Goal: Task Accomplishment & Management: Use online tool/utility

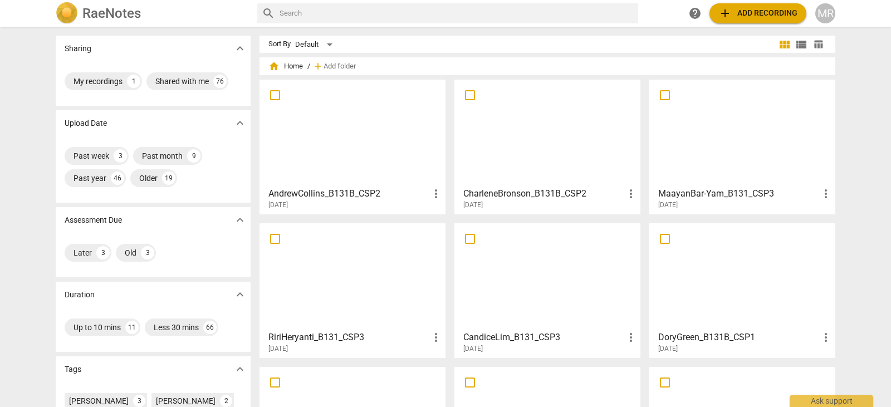
click at [483, 261] on div at bounding box center [547, 276] width 178 height 99
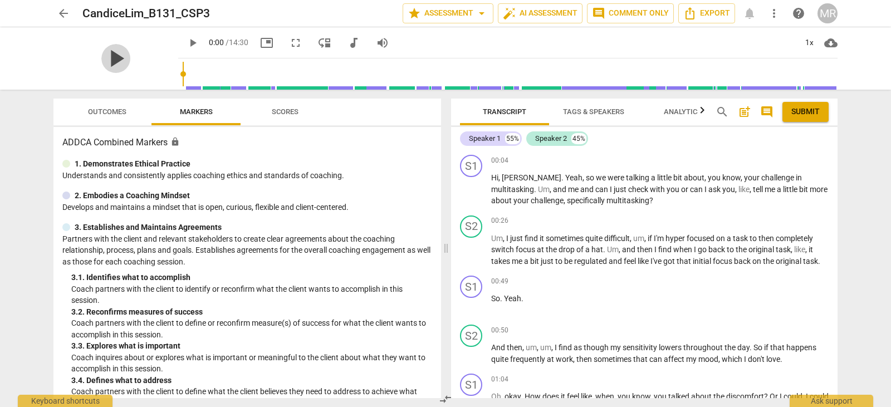
click at [111, 62] on span "play_arrow" at bounding box center [115, 58] width 29 height 29
click at [872, 65] on div "pause pause 0:41 / 14:30 picture_in_picture fullscreen move_down audiotrack vol…" at bounding box center [445, 58] width 873 height 62
click at [838, 161] on div "Transcript Tags & Speakers Analytics search post_add comment Submit Speaker 1 5…" at bounding box center [647, 248] width 400 height 317
click at [835, 162] on div "Transcript Tags & Speakers Analytics search post_add comment Submit Speaker 1 5…" at bounding box center [647, 248] width 400 height 317
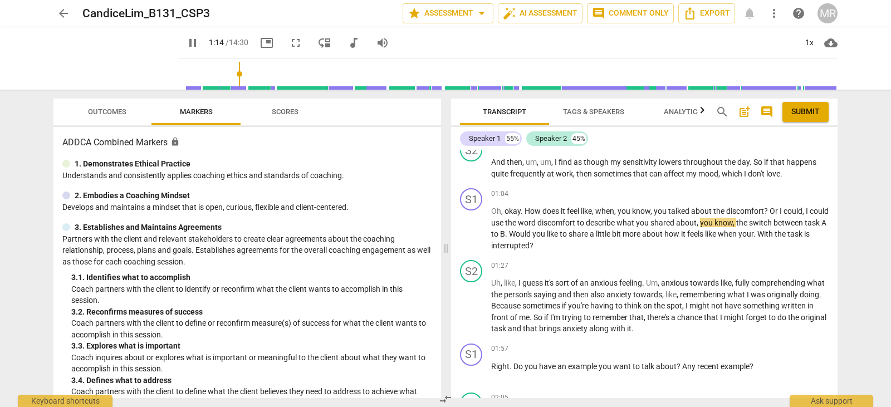
scroll to position [159, 0]
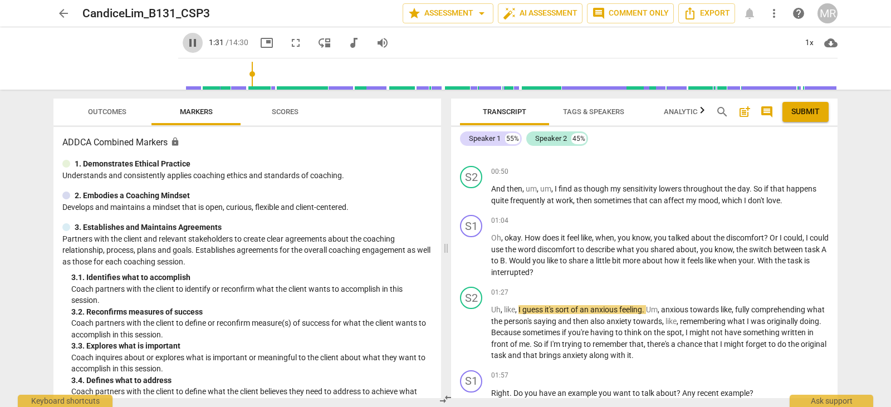
click at [186, 43] on span "pause" at bounding box center [192, 42] width 13 height 13
type input "92"
click at [882, 136] on div "arrow_back CandiceLim_B131_CSP3 star Assessment arrow_drop_down auto_fix_high A…" at bounding box center [445, 203] width 891 height 407
click at [60, 12] on span "arrow_back" at bounding box center [63, 13] width 13 height 13
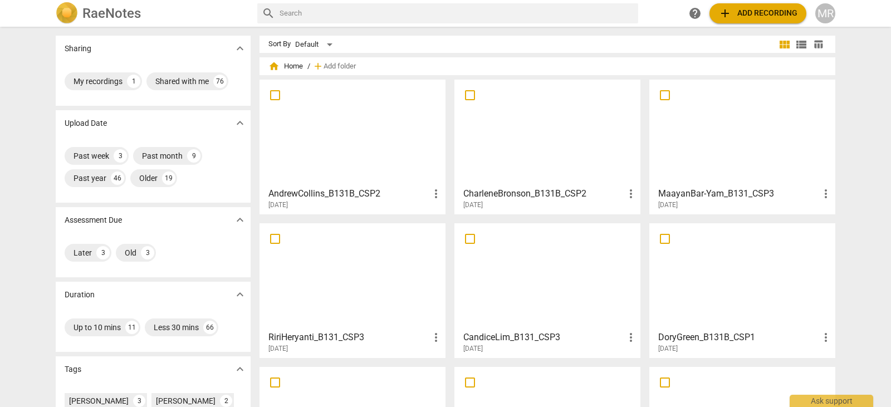
click at [506, 265] on div at bounding box center [547, 276] width 178 height 99
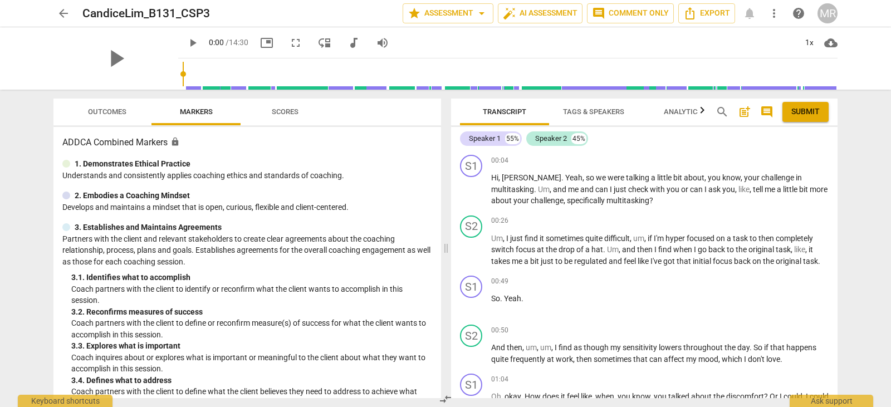
click at [60, 13] on span "arrow_back" at bounding box center [63, 13] width 13 height 13
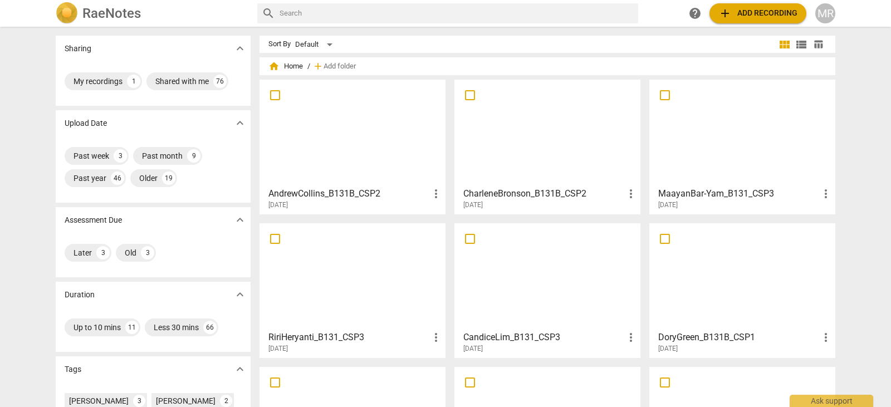
click at [533, 269] on div at bounding box center [547, 276] width 178 height 99
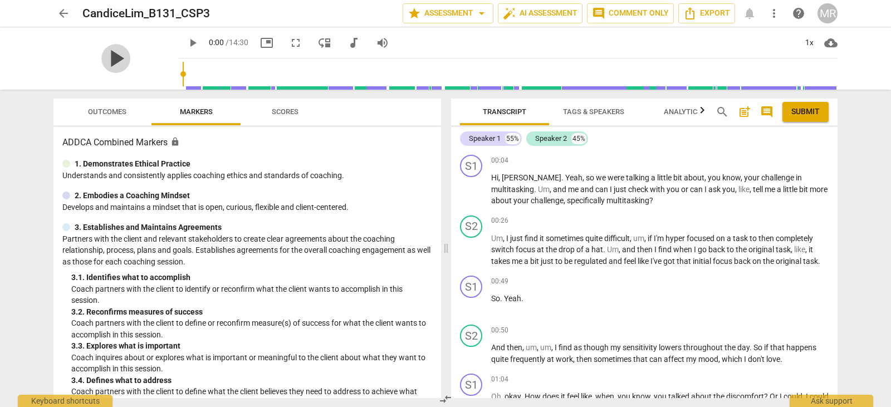
click at [101, 58] on span "play_arrow" at bounding box center [115, 58] width 29 height 29
click at [110, 60] on span "pause" at bounding box center [115, 58] width 29 height 29
click at [186, 42] on span "play_arrow" at bounding box center [192, 42] width 13 height 13
click at [744, 112] on span "post_add" at bounding box center [744, 111] width 13 height 13
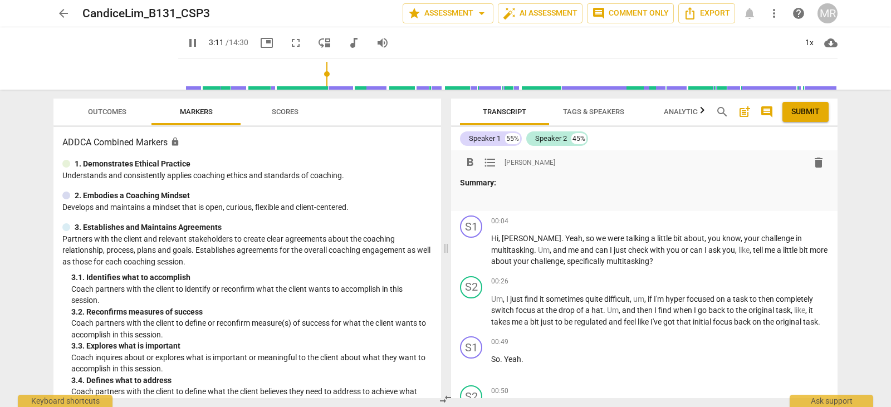
type input "192"
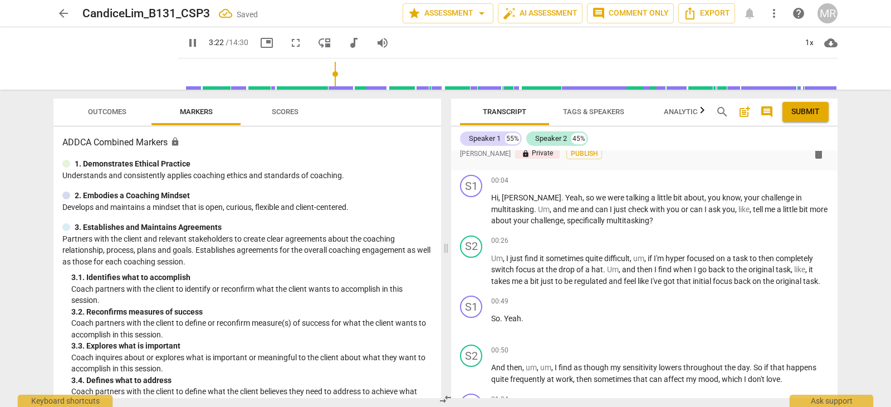
click at [833, 144] on div "Transcript Tags & Speakers Analytics search post_add comment Submit Speaker 1 5…" at bounding box center [647, 248] width 400 height 317
click at [833, 144] on div "Speaker 1 55% Speaker 2 45% format_bold format_list_bulleted [PERSON_NAME] lock…" at bounding box center [644, 262] width 386 height 271
drag, startPoint x: 833, startPoint y: 144, endPoint x: 835, endPoint y: 162, distance: 17.9
click at [835, 162] on div "Speaker 1 55% Speaker 2 45% format_bold format_list_bulleted [PERSON_NAME] lock…" at bounding box center [644, 262] width 386 height 271
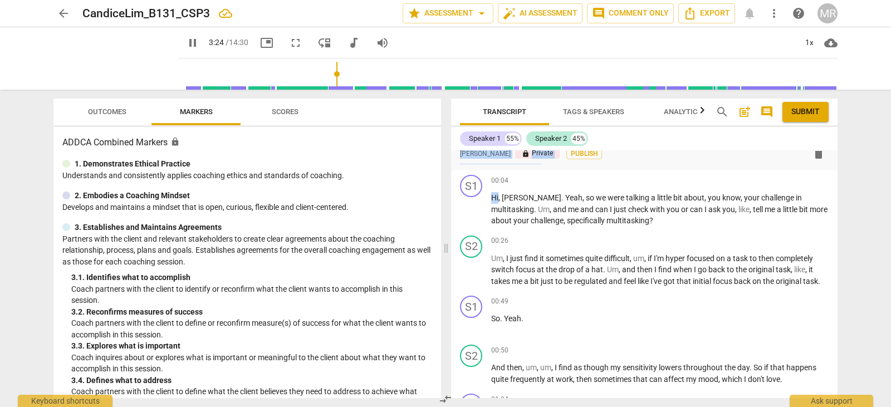
scroll to position [0, 0]
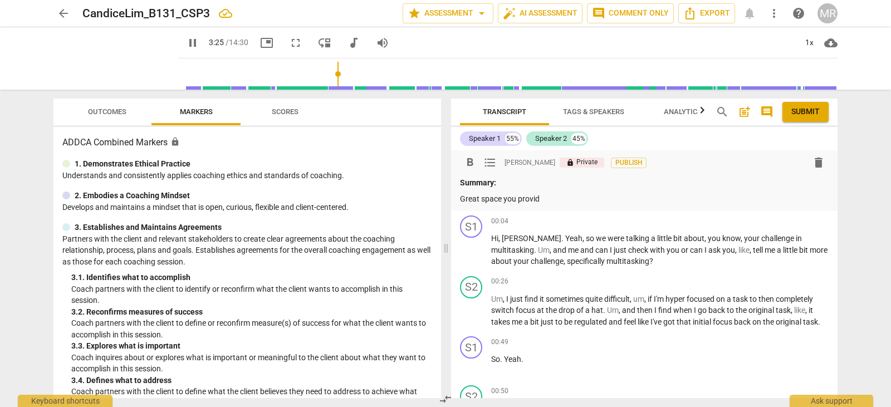
click at [549, 199] on p "Great space you provid" at bounding box center [644, 199] width 369 height 12
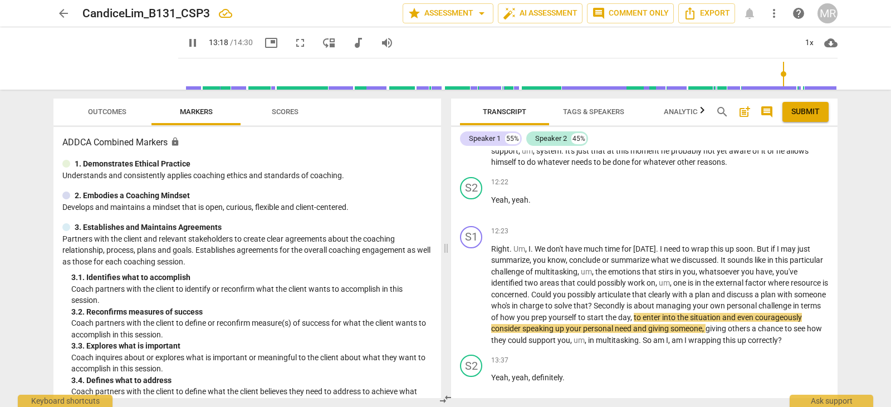
scroll to position [2418, 0]
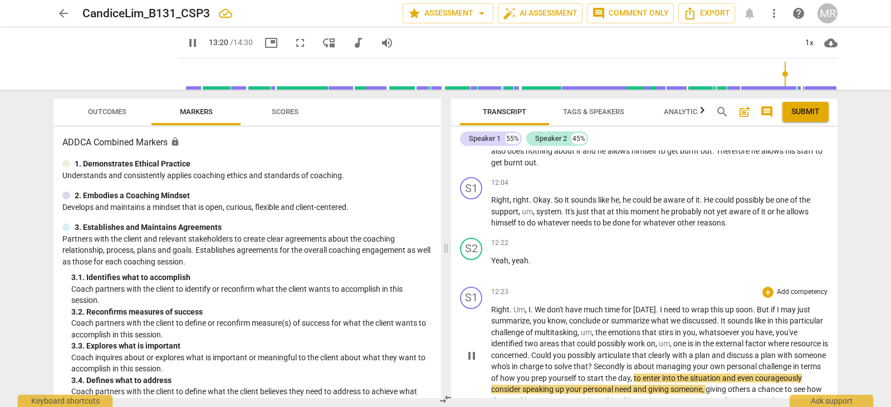
click at [787, 297] on p "Add competency" at bounding box center [802, 292] width 53 height 10
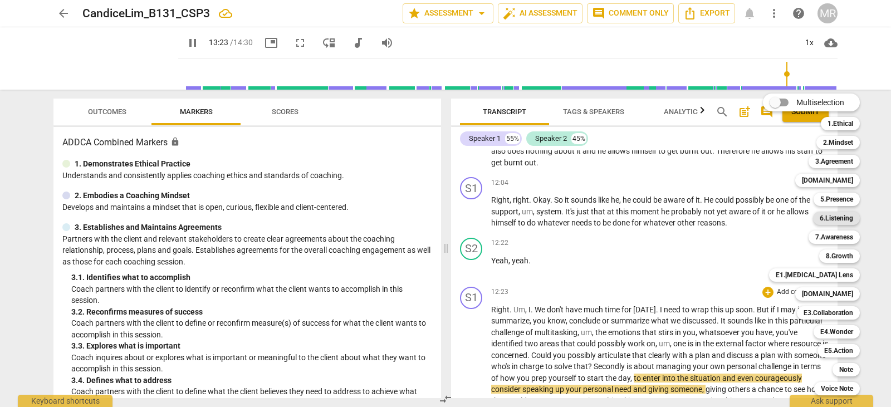
click at [833, 219] on b "6.Listening" at bounding box center [836, 218] width 33 height 13
type input "803"
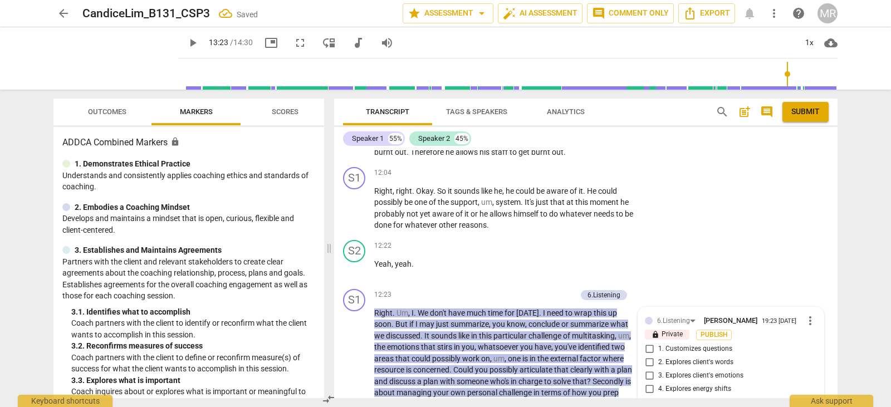
scroll to position [2991, 0]
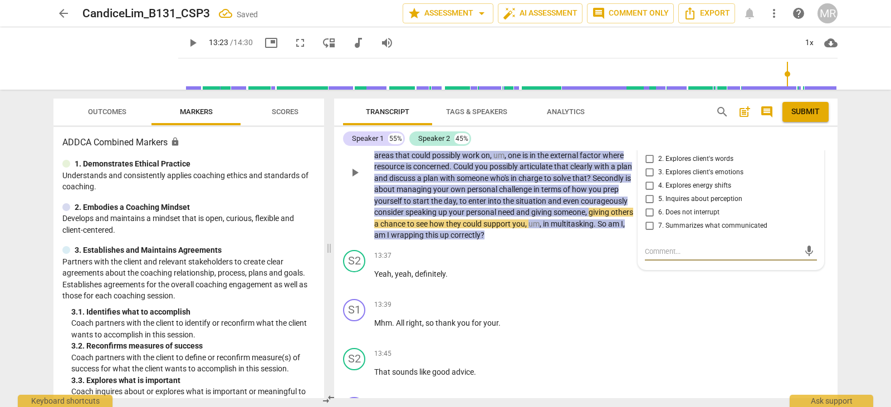
click at [647, 233] on input "7. Summarizes what communicated" at bounding box center [649, 225] width 18 height 13
checkbox input "true"
click at [647, 179] on input "3. Explores client's emotions" at bounding box center [649, 172] width 18 height 13
checkbox input "true"
click at [651, 193] on input "4. Explores energy shifts" at bounding box center [649, 185] width 18 height 13
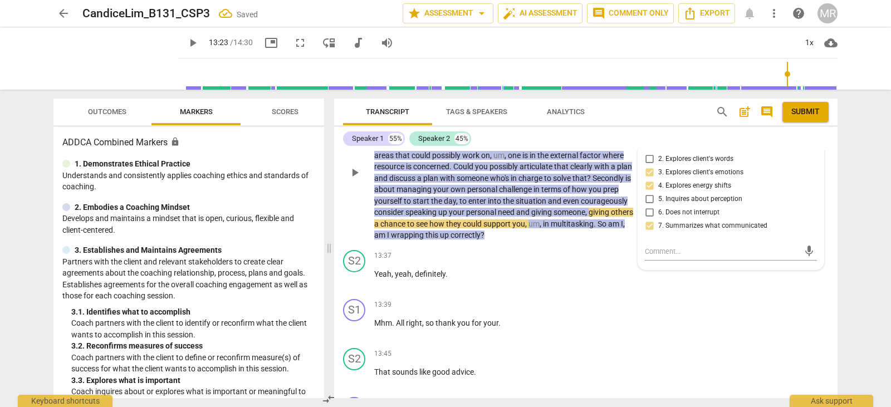
click at [649, 193] on input "4. Explores energy shifts" at bounding box center [649, 185] width 18 height 13
checkbox input "true"
drag, startPoint x: 837, startPoint y: 374, endPoint x: 837, endPoint y: 390, distance: 16.1
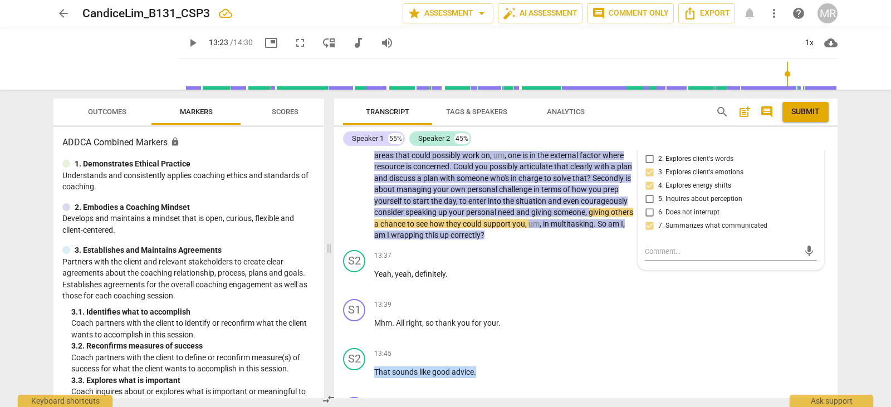
click at [837, 390] on div "Transcript Tags & Speakers Analytics search post_add comment Submit Speaker 1 5…" at bounding box center [588, 248] width 517 height 317
click at [837, 375] on div "Transcript Tags & Speakers Analytics search post_add comment Submit Speaker 1 5…" at bounding box center [588, 248] width 517 height 317
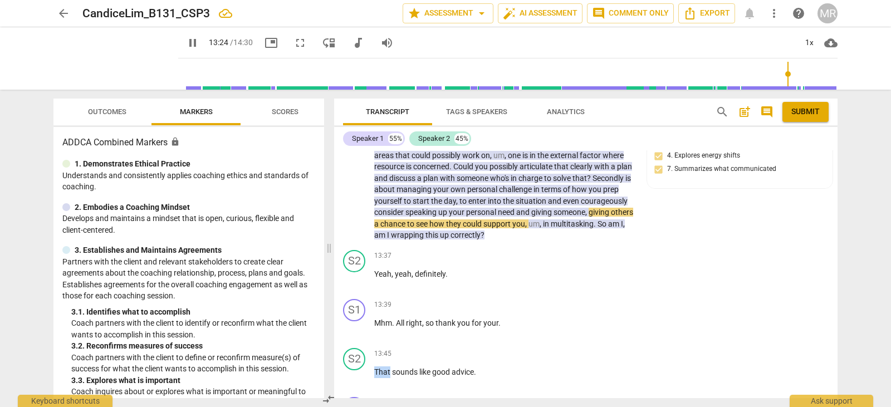
click at [837, 376] on div "Transcript Tags & Speakers Analytics search post_add comment Submit Speaker 1 5…" at bounding box center [588, 248] width 517 height 317
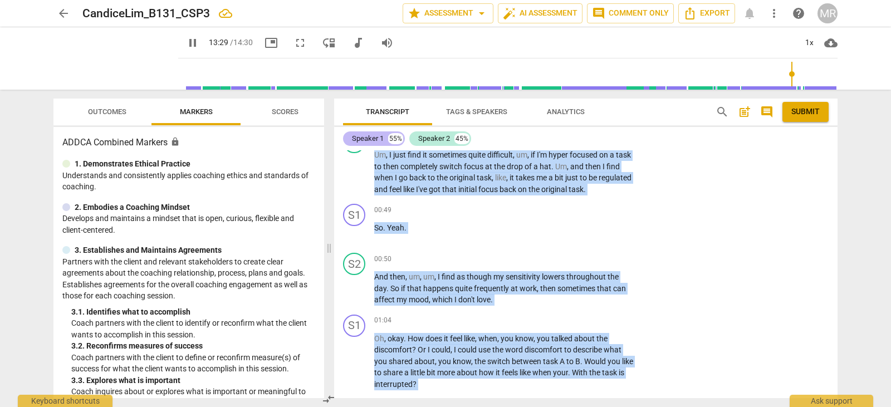
scroll to position [0, 0]
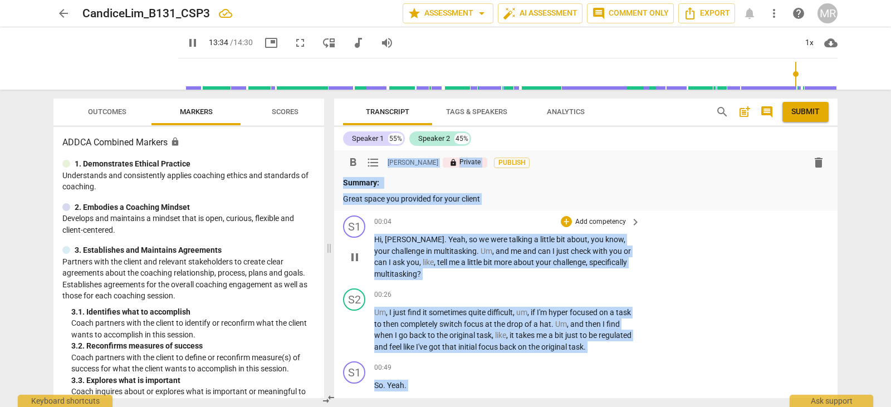
drag, startPoint x: 490, startPoint y: 392, endPoint x: 367, endPoint y: 236, distance: 198.6
click at [367, 236] on div "format_bold format_list_bulleted [PERSON_NAME] lock Private Publish delete Summ…" at bounding box center [585, 274] width 503 height 248
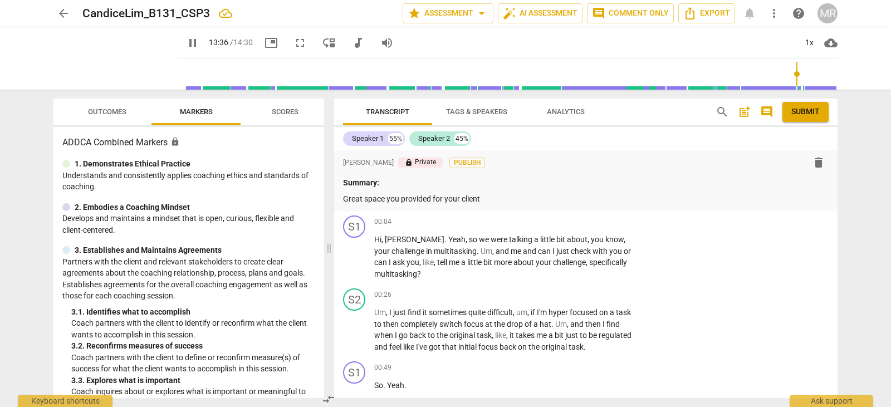
click at [342, 197] on div "format_bold format_list_bulleted [PERSON_NAME] lock Private Publish delete Summ…" at bounding box center [585, 180] width 503 height 61
click at [344, 197] on p "Great space you provided for your client" at bounding box center [585, 199] width 485 height 12
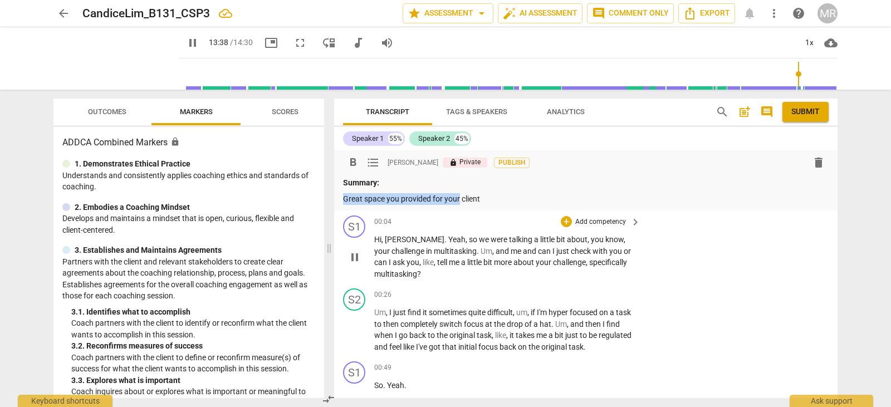
drag, startPoint x: 344, startPoint y: 197, endPoint x: 449, endPoint y: 248, distance: 117.0
click at [449, 248] on div "format_bold format_list_bulleted [PERSON_NAME] lock Private Publish delete Summ…" at bounding box center [585, 274] width 503 height 248
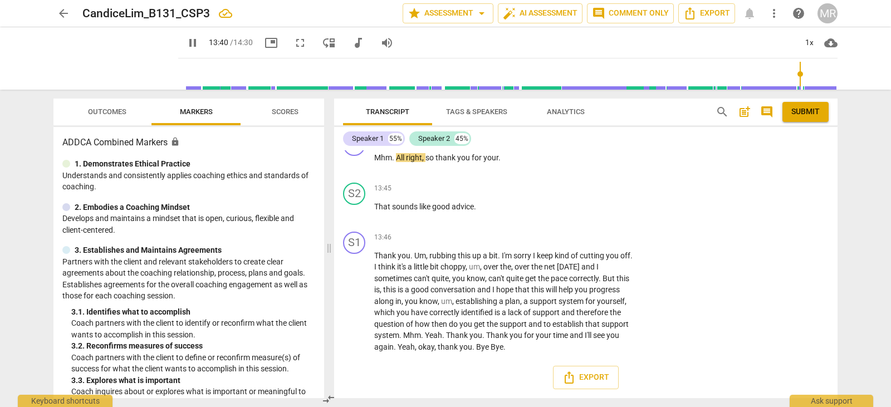
click at [346, 200] on div "S2" at bounding box center [354, 194] width 22 height 22
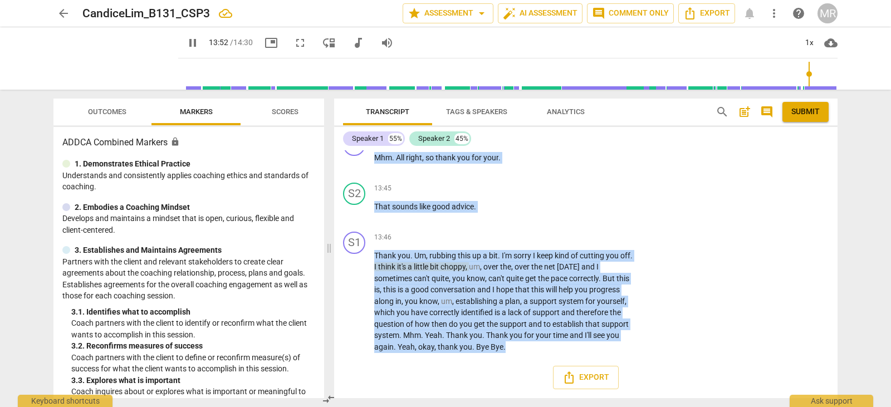
drag, startPoint x: 523, startPoint y: 354, endPoint x: 621, endPoint y: 433, distance: 126.7
click at [621, 0] on html "arrow_back CandiceLim_B131_CSP3 star Assessment arrow_drop_down auto_fix_high A…" at bounding box center [445, 0] width 891 height 0
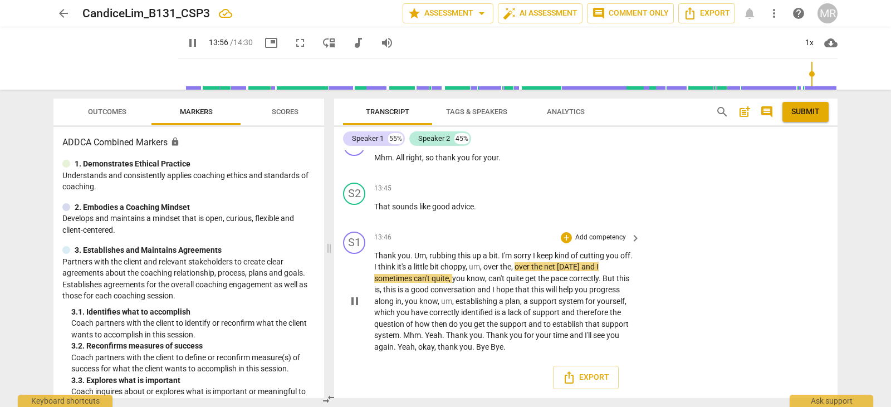
drag, startPoint x: 507, startPoint y: 350, endPoint x: 512, endPoint y: 346, distance: 6.5
click at [512, 346] on p "Thank you . Um , rubbing this up a bit . I'm sorry I keep kind of cutting you o…" at bounding box center [504, 301] width 261 height 103
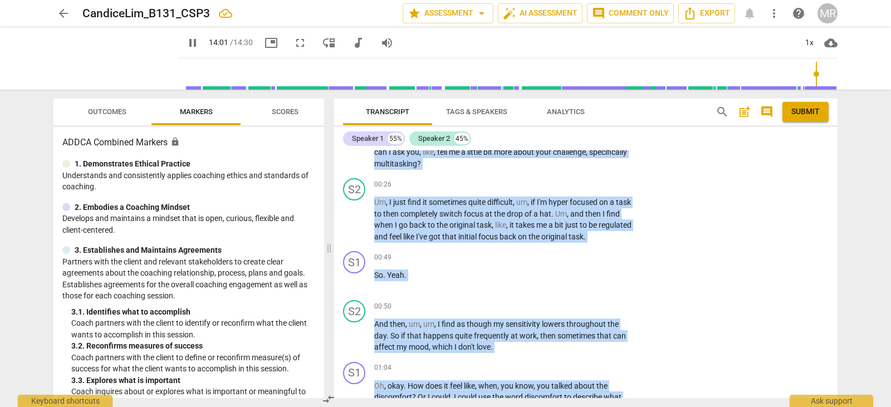
scroll to position [0, 0]
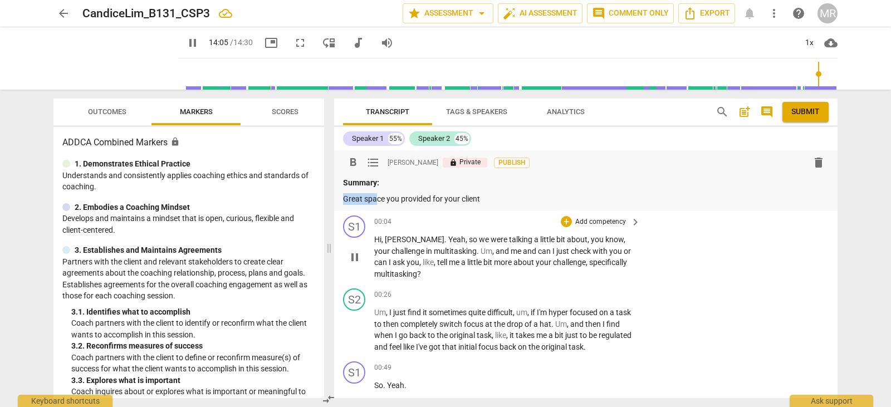
drag, startPoint x: 509, startPoint y: 348, endPoint x: 375, endPoint y: 238, distance: 173.3
click at [375, 238] on div "format_bold format_list_bulleted [PERSON_NAME] lock Private Publish delete Summ…" at bounding box center [585, 274] width 503 height 248
click at [375, 238] on span "Hi" at bounding box center [377, 239] width 7 height 9
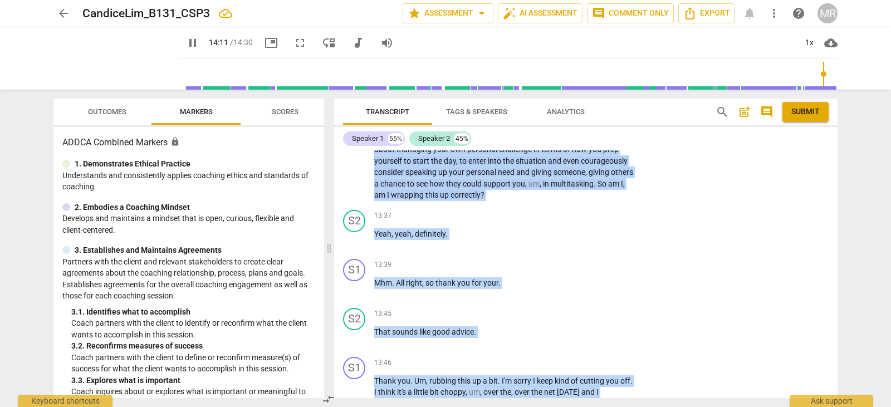
scroll to position [3179, 0]
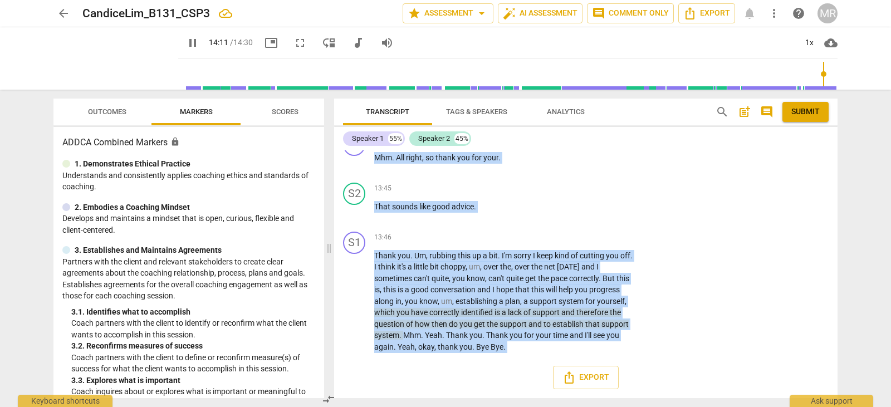
drag, startPoint x: 375, startPoint y: 238, endPoint x: 610, endPoint y: 401, distance: 286.5
click at [610, 401] on div "Transcript Tags & Speakers Analytics search post_add comment Submit Speaker 1 5…" at bounding box center [588, 248] width 517 height 317
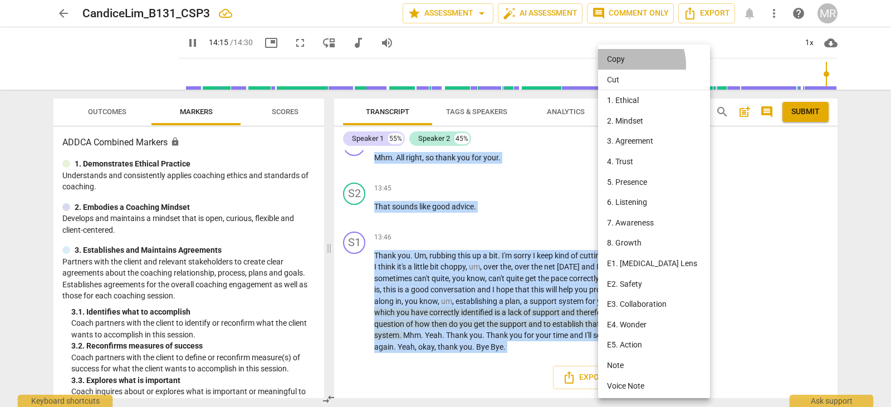
click at [629, 65] on li "Copy" at bounding box center [656, 59] width 116 height 21
copy div "Hi , [PERSON_NAME] . Yeah , so we were talking a little bit about , you know , …"
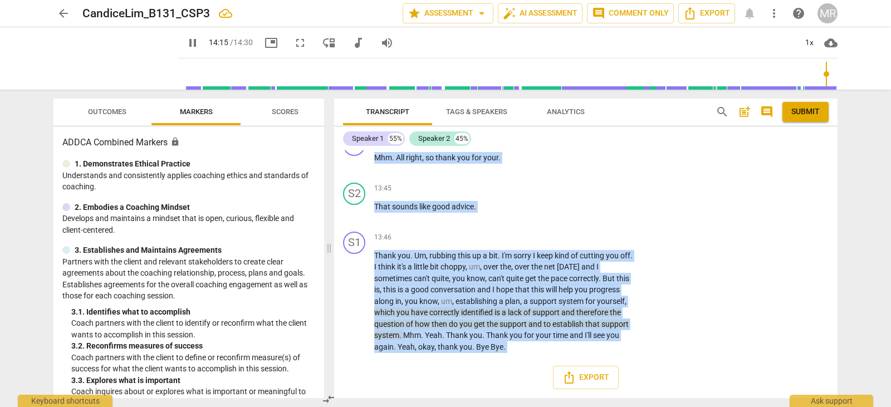
click at [629, 161] on li "Copy" at bounding box center [641, 167] width 87 height 12
click at [612, 235] on p "Add competency" at bounding box center [600, 238] width 53 height 10
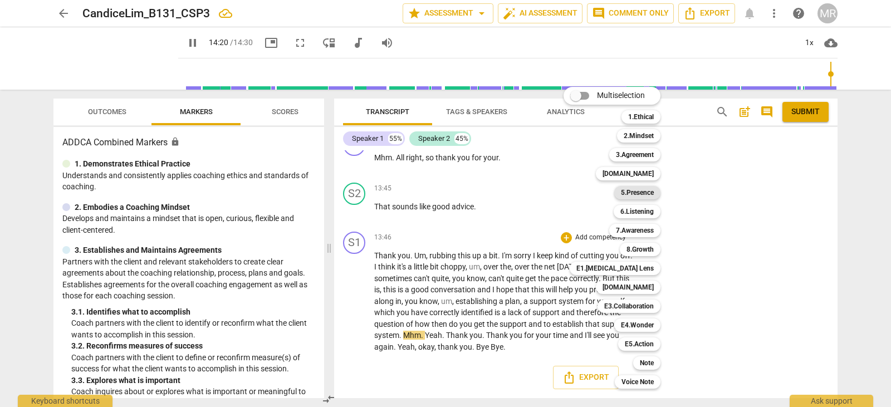
click at [643, 191] on b "5.Presence" at bounding box center [637, 192] width 33 height 13
type input "861"
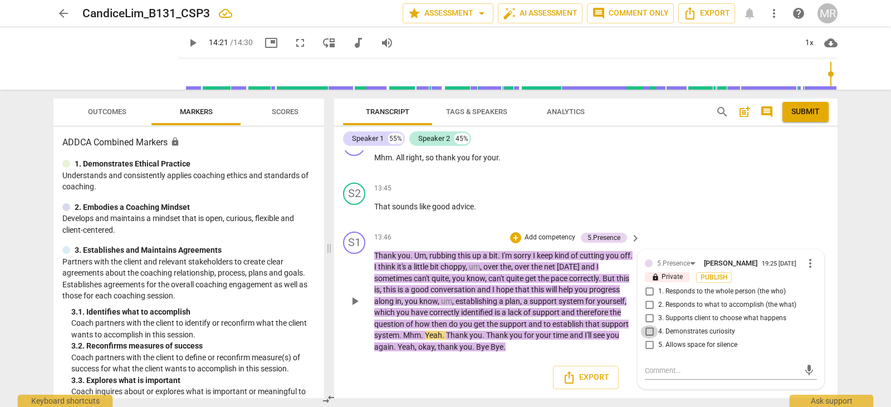
click at [649, 329] on input "4. Demonstrates curiosity" at bounding box center [649, 331] width 18 height 13
checkbox input "true"
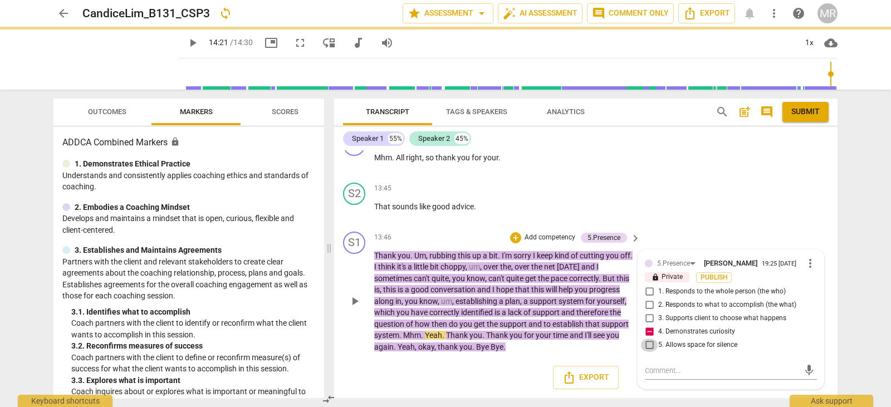
click at [645, 341] on input "5. Allows space for silence" at bounding box center [649, 344] width 18 height 13
checkbox input "true"
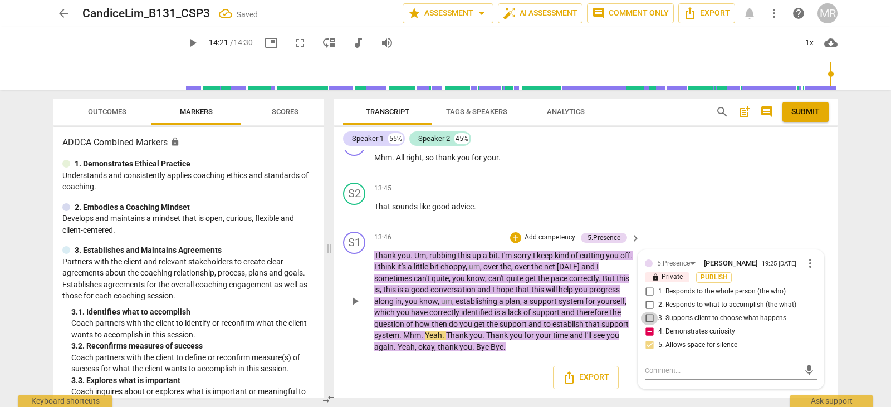
click at [649, 316] on input "3. Supports client to choose what happens" at bounding box center [649, 318] width 18 height 13
checkbox input "true"
click at [654, 365] on textarea at bounding box center [722, 370] width 154 height 11
type textarea "Y"
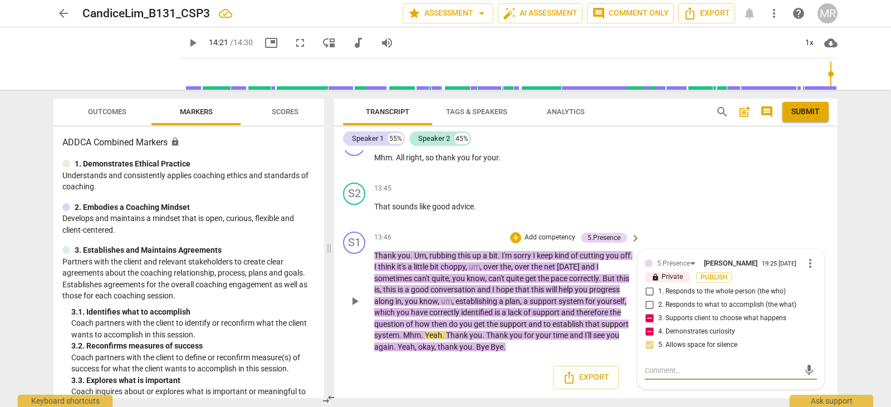
type textarea "Y"
type textarea "Yo"
type textarea "You"
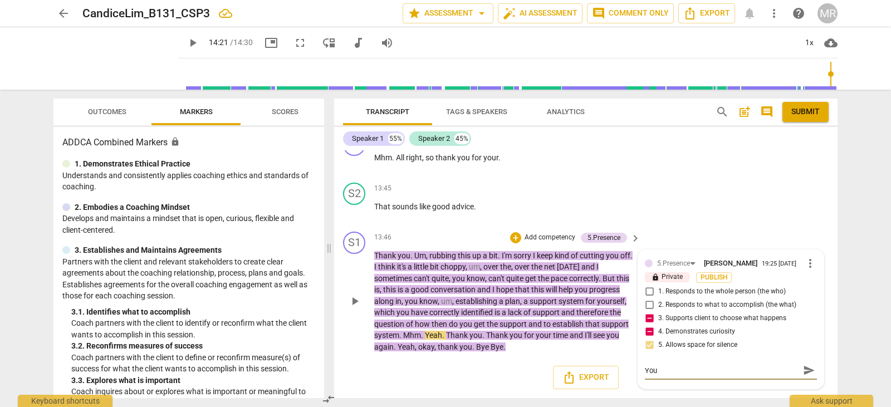
type textarea "Your"
type textarea "Your s"
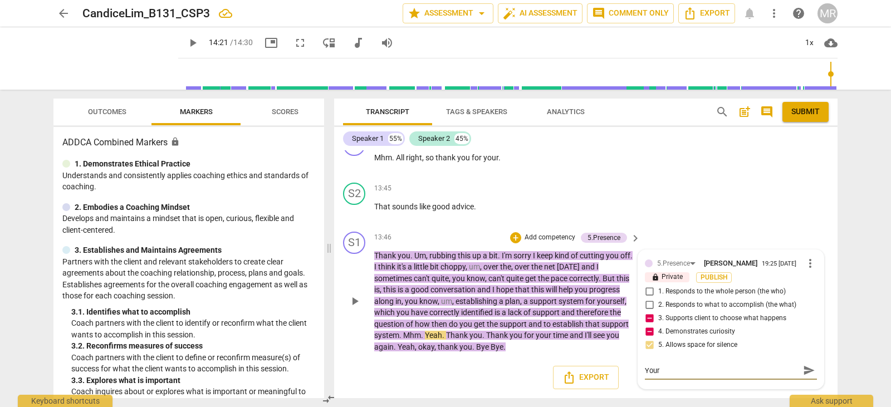
type textarea "Your s"
type textarea "Your su"
type textarea "Your sum"
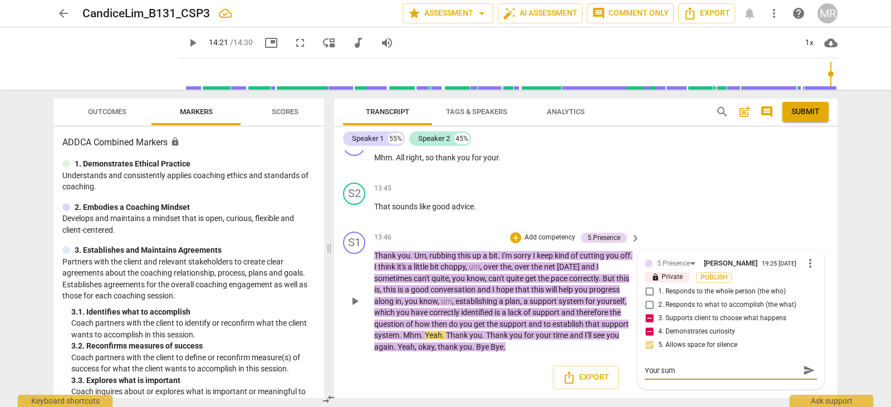
type textarea "Your summ"
type textarea "Your summa"
type textarea "Your [PERSON_NAME]"
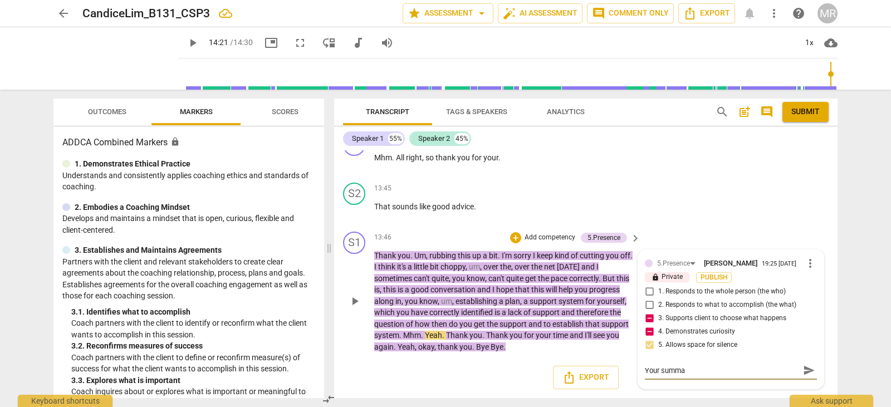
type textarea "Your [PERSON_NAME]"
type textarea "Your summari"
type textarea "Your summariz"
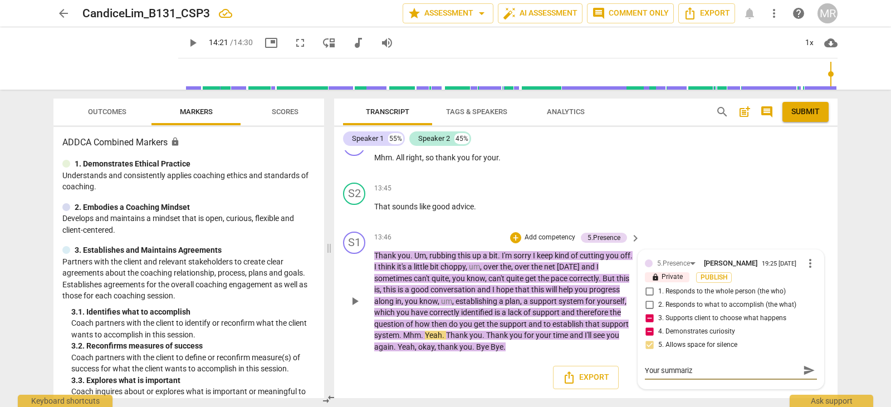
type textarea "Your summarizi"
type textarea "Your summarizin"
type textarea "Your summarizing"
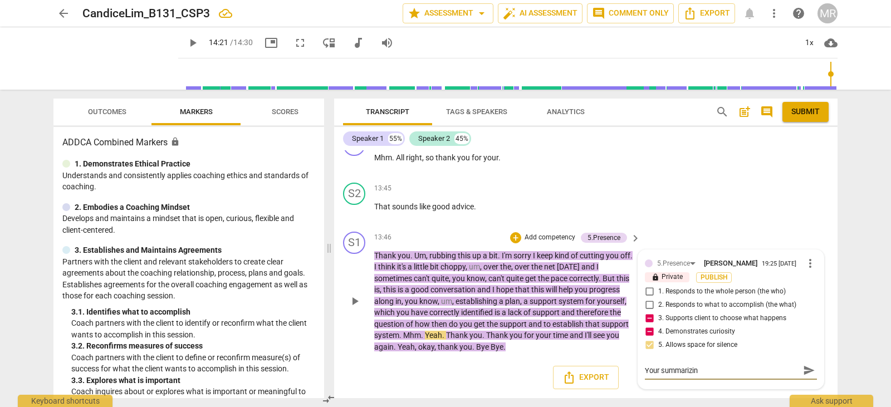
type textarea "Your summarizing"
type textarea "Your summarizing w"
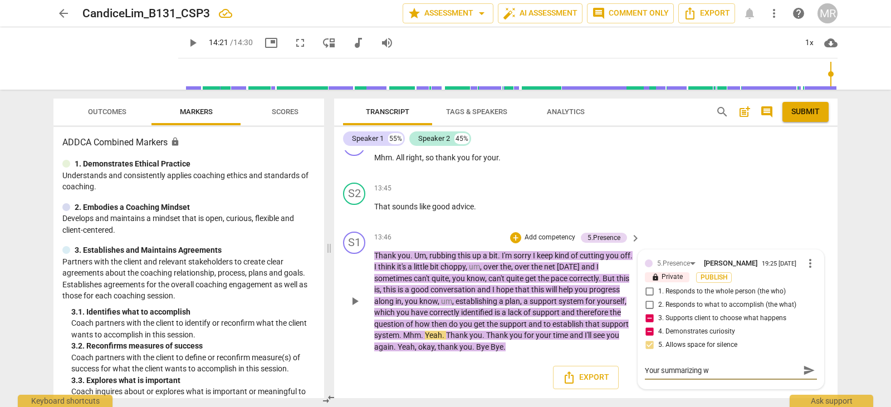
type textarea "Your summarizing wa"
type textarea "Your summarizing w"
type textarea "Your summarizing"
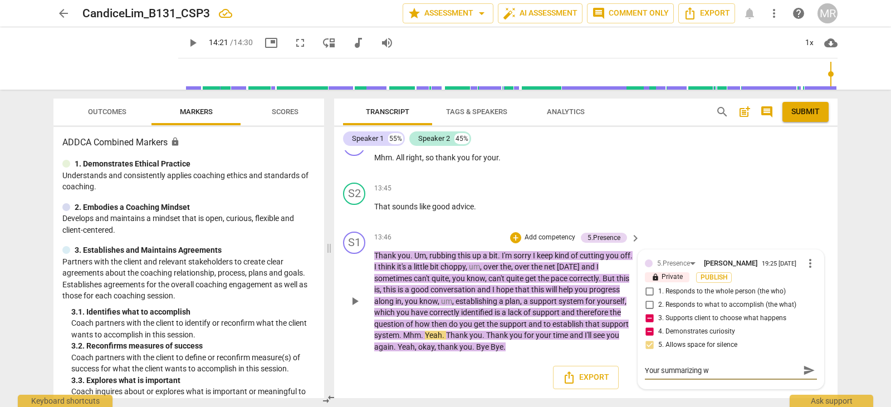
type textarea "Your summarizing"
type textarea "Your summarizing w"
type textarea "Your summarizing wa"
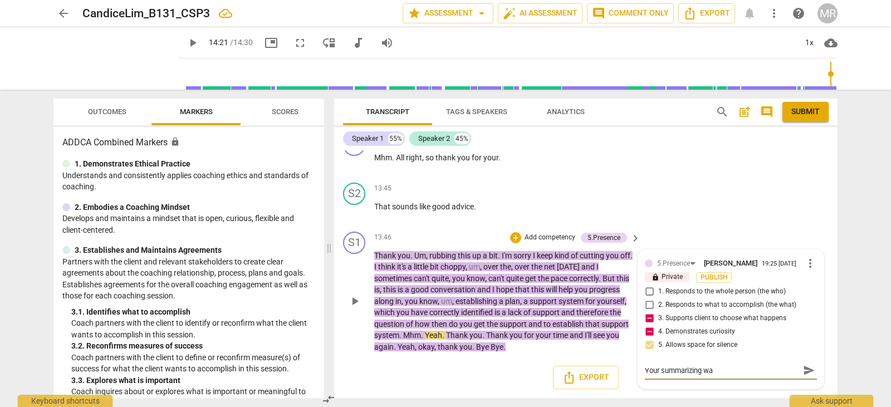
type textarea "Your summarizing was"
type textarea "Your summarizing was a"
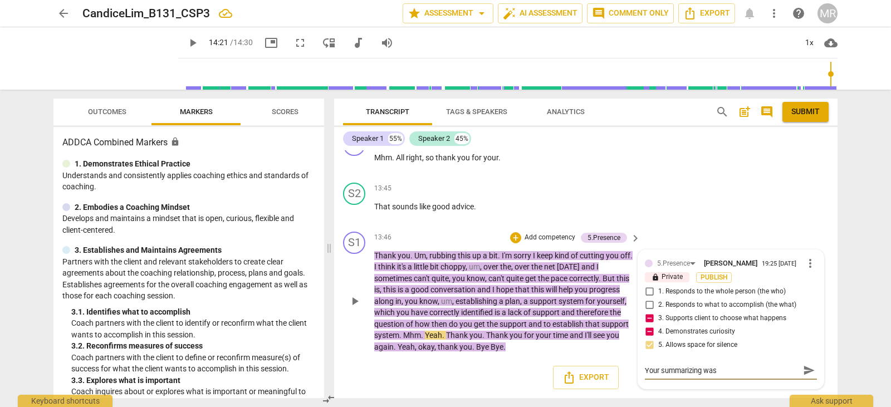
type textarea "Your summarizing was a"
type textarea "Your summarizing was a g"
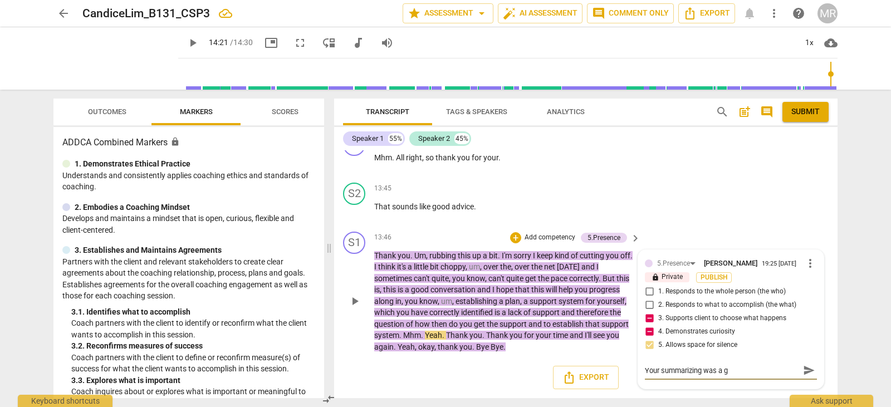
type textarea "Your summarizing was a"
type textarea "Your summarizing was a n"
type textarea "Your summarizing was a ni"
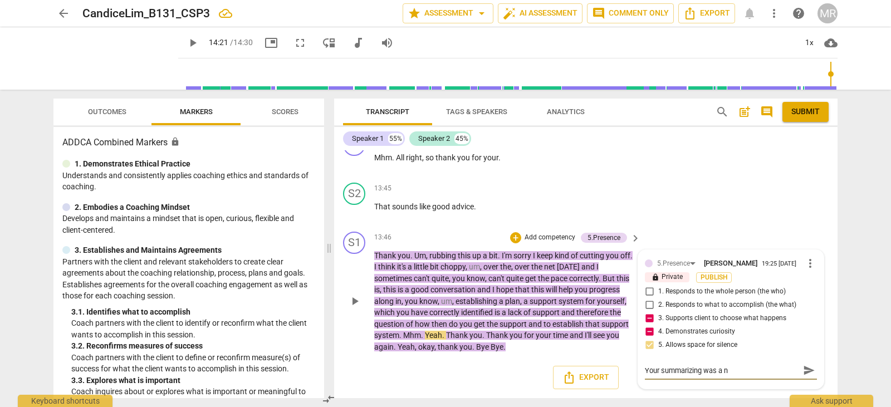
type textarea "Your summarizing was a ni"
type textarea "Your summarizing was a nic"
type textarea "Your summarizing was a nice"
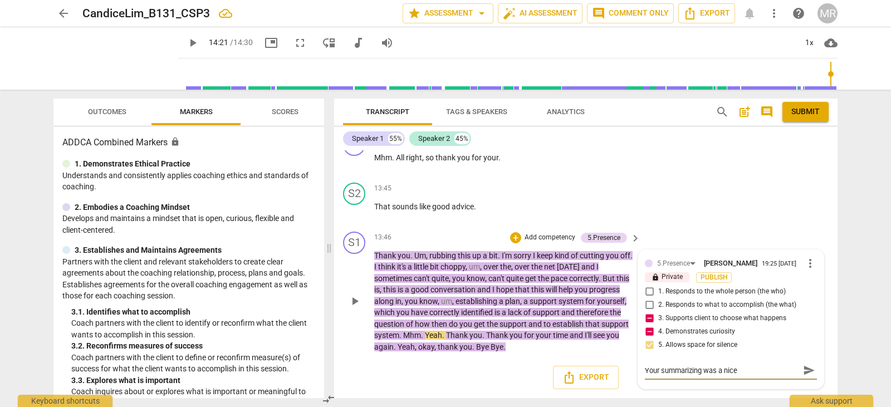
type textarea "Your summarizing was a nice"
type textarea "Your summarizing was a nice w"
type textarea "Your summarizing was a nice wa"
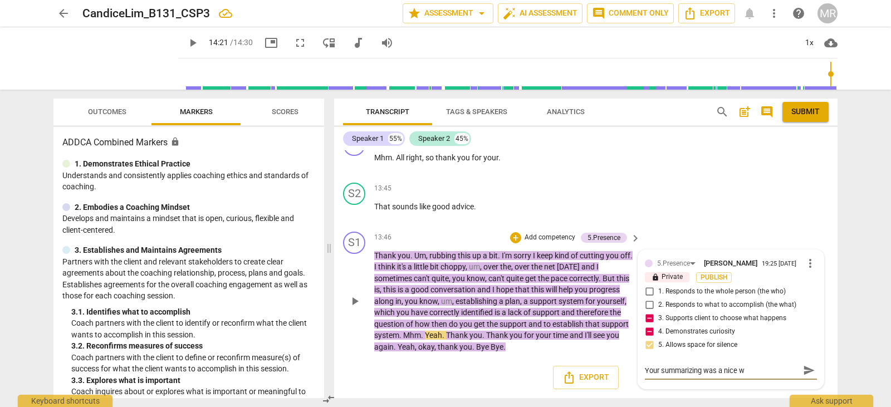
type textarea "Your summarizing was a nice wa"
type textarea "Your summarizing was a nice way"
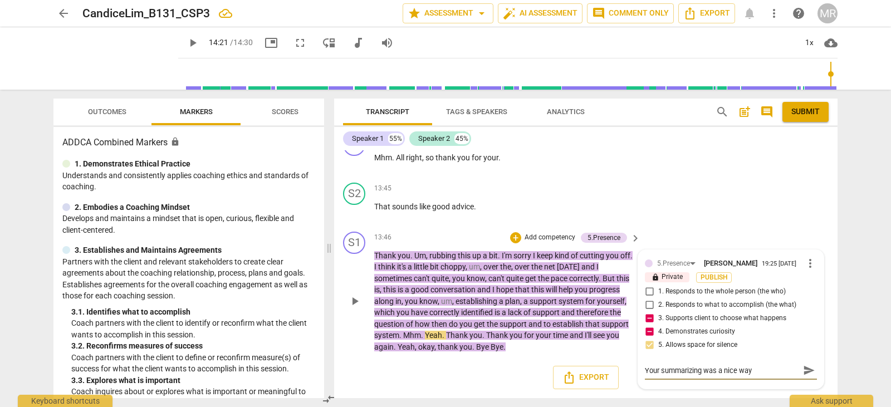
type textarea "Your summarizing was a nice way t"
type textarea "Your summarizing was a nice way to"
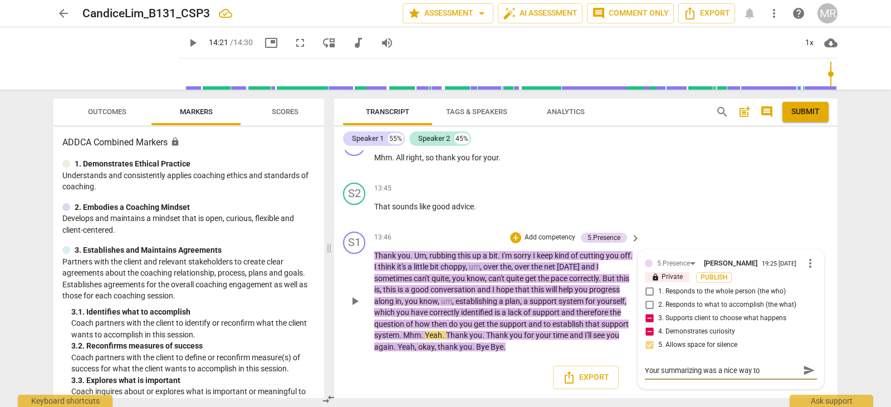
type textarea "Your summarizing was a nice way to"
type textarea "Your summarizing was a nice way to t"
type textarea "Your summarizing was a nice way to ti"
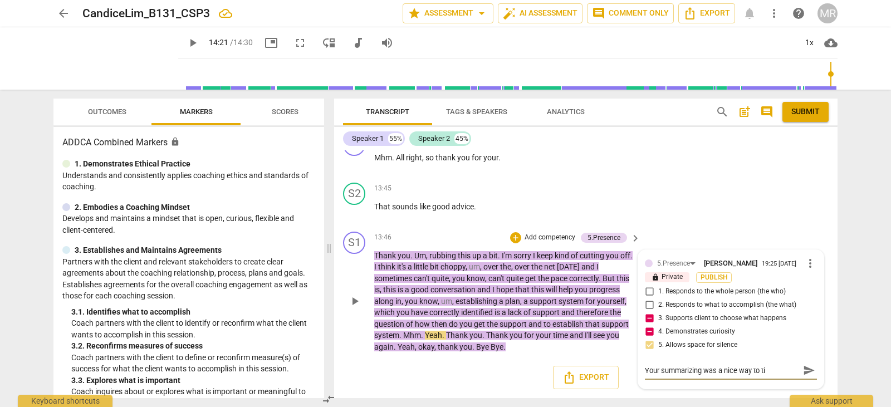
type textarea "Your summarizing was a nice way to tie"
type textarea "Your summarizing was a nice way to tie e"
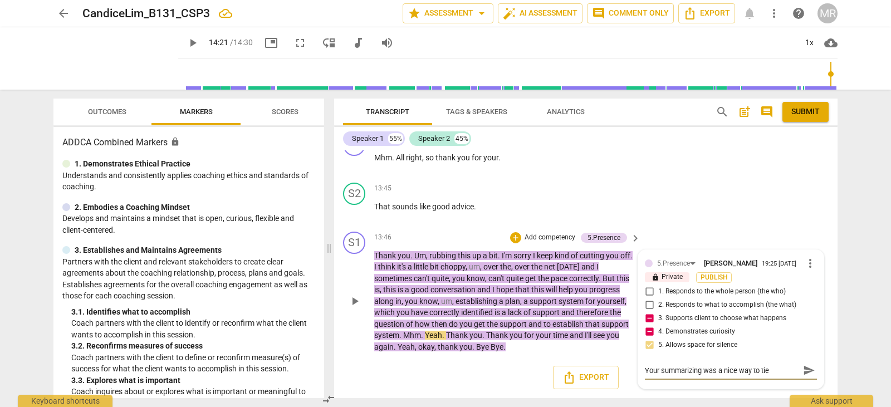
type textarea "Your summarizing was a nice way to tie e"
type textarea "Your summarizing was a nice way to tie ev"
type textarea "Your summarizing was a nice way to tie eve"
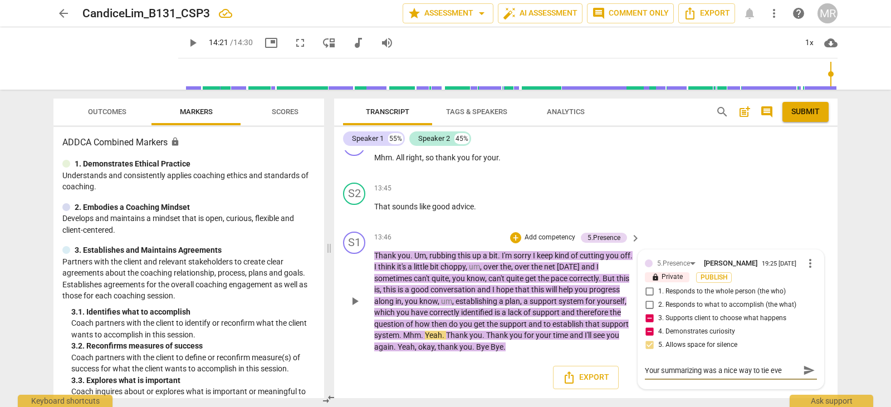
type textarea "Your summarizing was a nice way to tie ever"
type textarea "Your summarizing was a nice way to tie every"
type textarea "Your summarizing was a nice way to tie everyt"
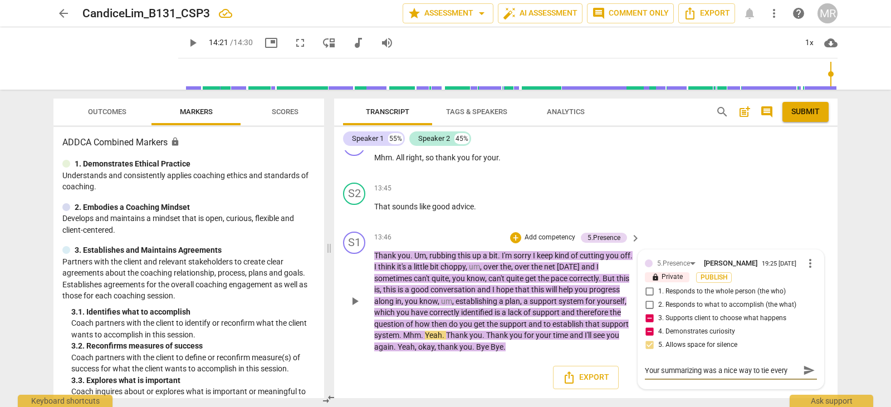
type textarea "Your summarizing was a nice way to tie everyt"
type textarea "Your summarizing was a nice way to tie everyth"
type textarea "Your summarizing was a nice way to tie everythi"
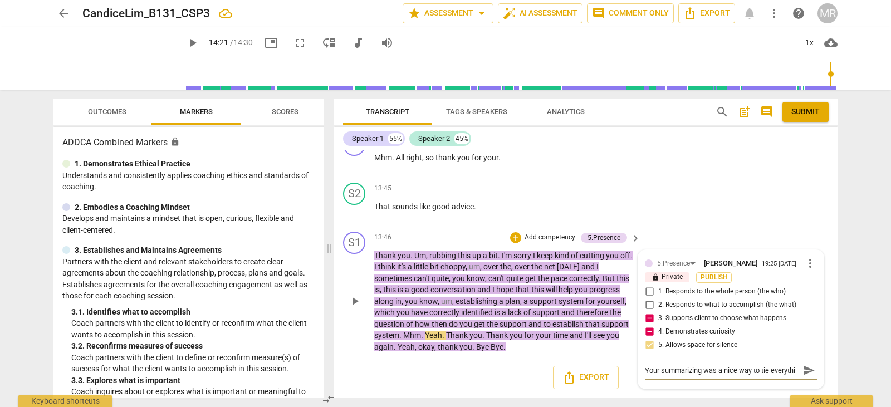
type textarea "Your summarizing was a nice way to tie everythin"
type textarea "Your summarizing was a nice way to tie everything"
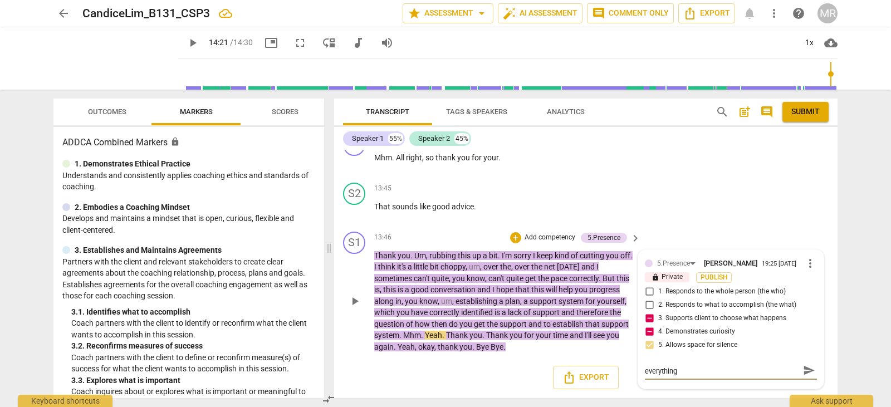
type textarea "Your summarizing was a nice way to tie everything"
type textarea "Your summarizing was a nice way to tie everything t"
type textarea "Your summarizing was a nice way to tie everything to"
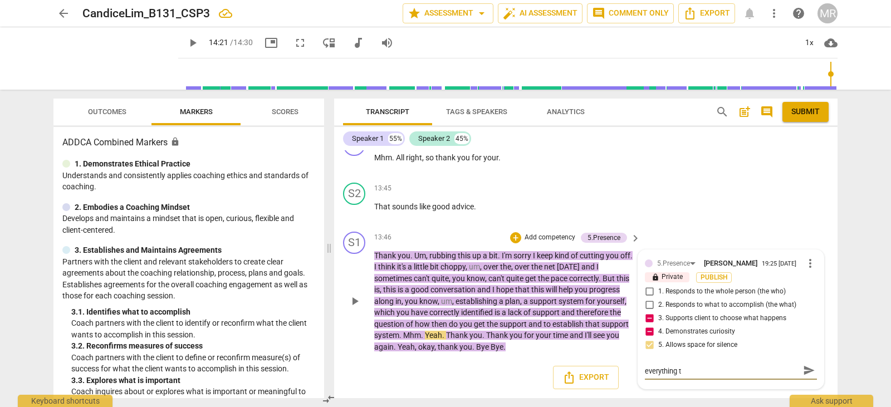
type textarea "Your summarizing was a nice way to tie everything to"
type textarea "Your summarizing was a nice way to tie everything tog"
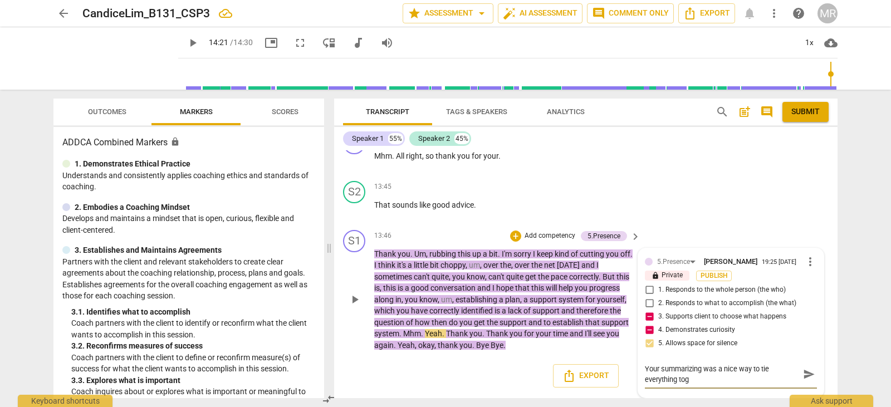
scroll to position [0, 0]
type textarea "Your summarizing was a nice way to tie everything toge"
type textarea "Your summarizing was a nice way to tie everything toget"
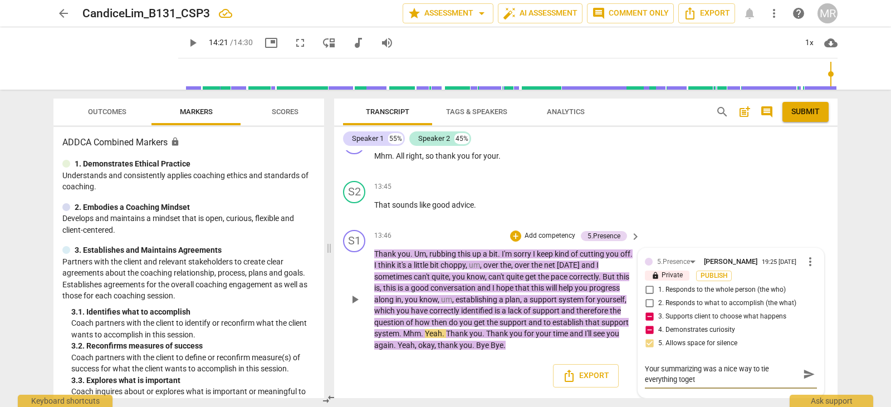
type textarea "Your summarizing was a nice way to tie everything togete"
type textarea "Your summarizing was a nice way to tie everything togeteh"
type textarea "Your summarizing was a nice way to tie everything togete"
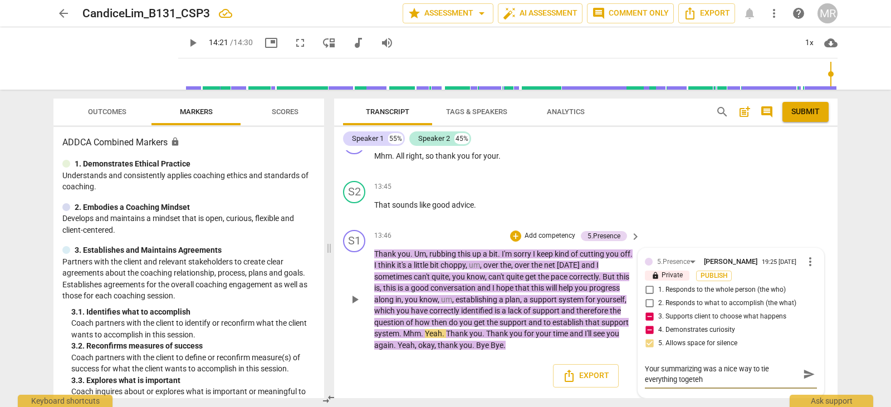
type textarea "Your summarizing was a nice way to tie everything togete"
type textarea "Your summarizing was a nice way to tie everything toget"
type textarea "Your summarizing was a nice way to tie everything togeth"
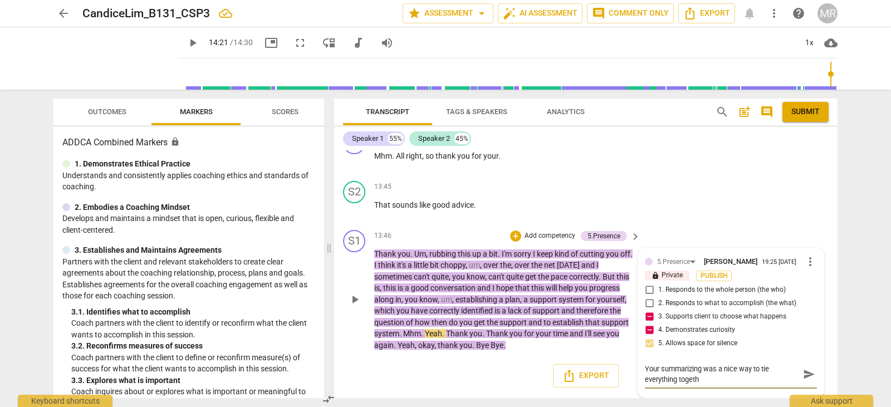
type textarea "Your summarizing was a nice way to tie everything togethe"
type textarea "Your summarizing was a nice way to tie everything together"
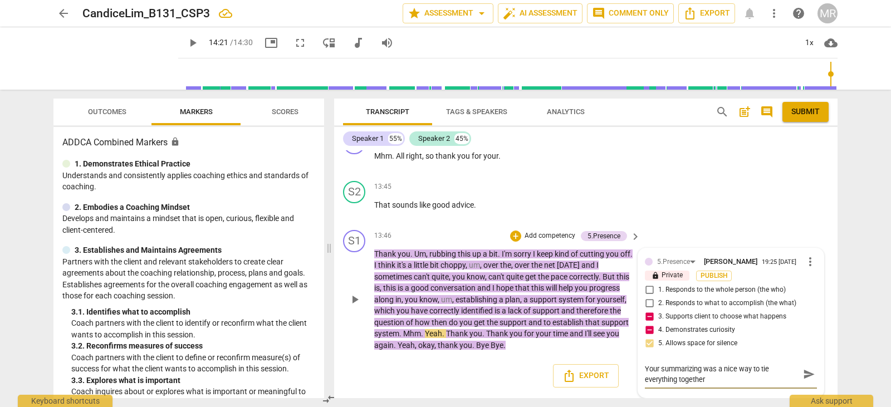
type textarea "Your summarizing was a nice way to tie everything together"
type textarea "Your summarizing was a nice way to tie everything together a"
type textarea "Your summarizing was a nice way to tie everything together an"
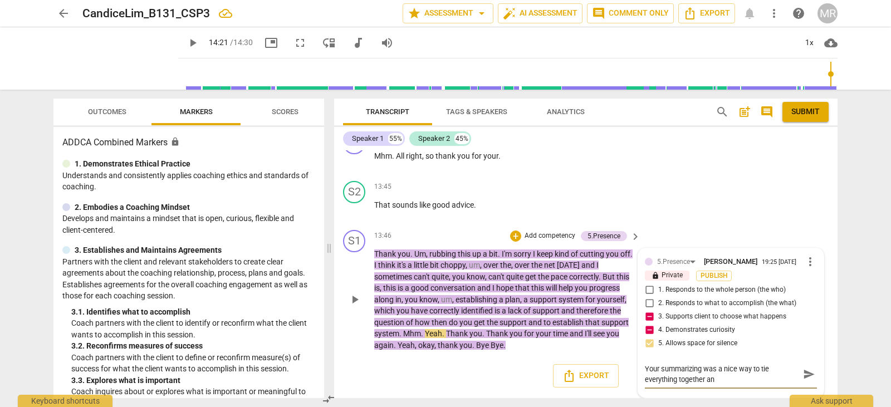
type textarea "Your summarizing was a nice way to tie everything together and"
type textarea "Your summarizing was a nice way to tie everything together and g"
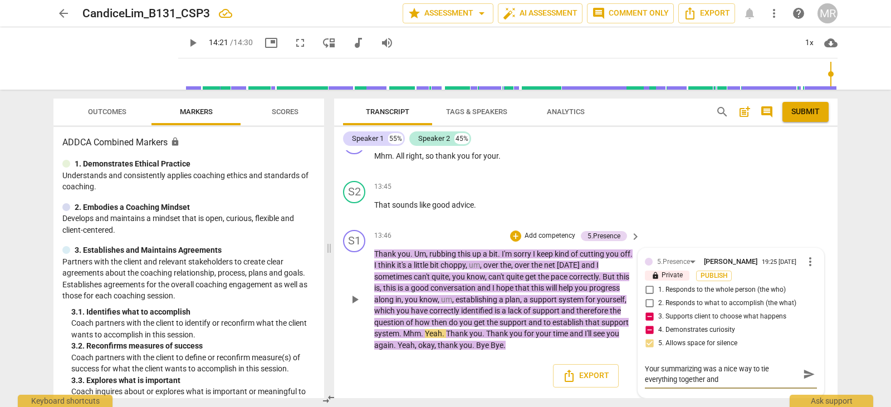
type textarea "Your summarizing was a nice way to tie everything together and g"
type textarea "Your summarizing was a nice way to tie everything together and ge"
type textarea "Your summarizing was a nice way to tie everything together and get"
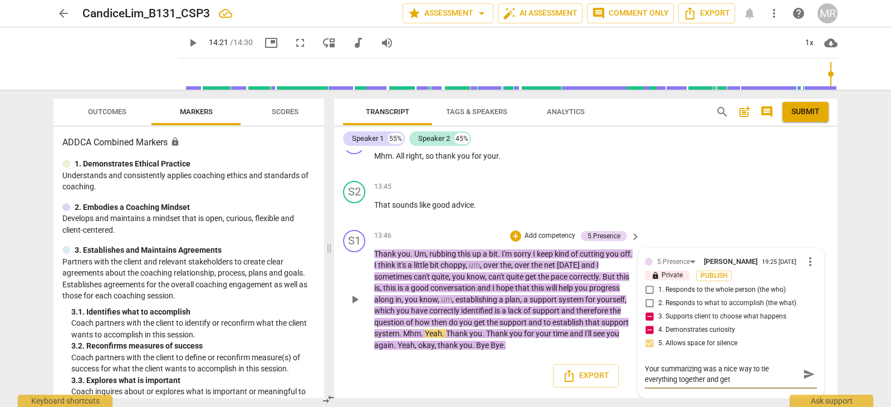
type textarea "Your summarizing was a nice way to tie everything together and get"
type textarea "Your summarizing was a nice way to tie everything together and get c"
type textarea "Your summarizing was a nice way to tie everything together and get co"
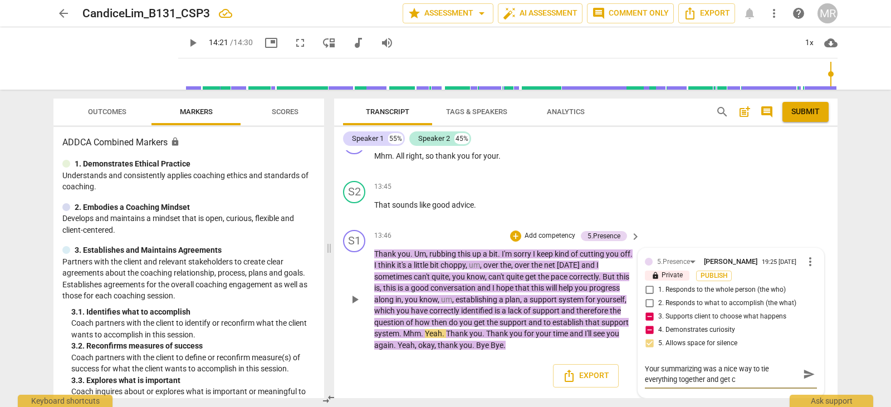
type textarea "Your summarizing was a nice way to tie everything together and get co"
type textarea "Your summarizing was a nice way to tie everything together and get con"
type textarea "Your summarizing was a nice way to tie everything together and get conf"
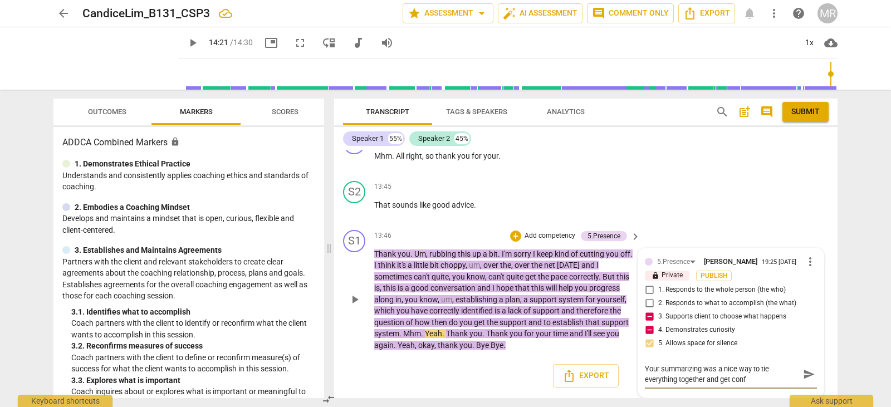
type textarea "Your summarizing was a nice way to tie everything together and get confi"
type textarea "Your summarizing was a nice way to tie everything together and get confir"
type textarea "Your summarizing was a nice way to tie everything together and get confirm"
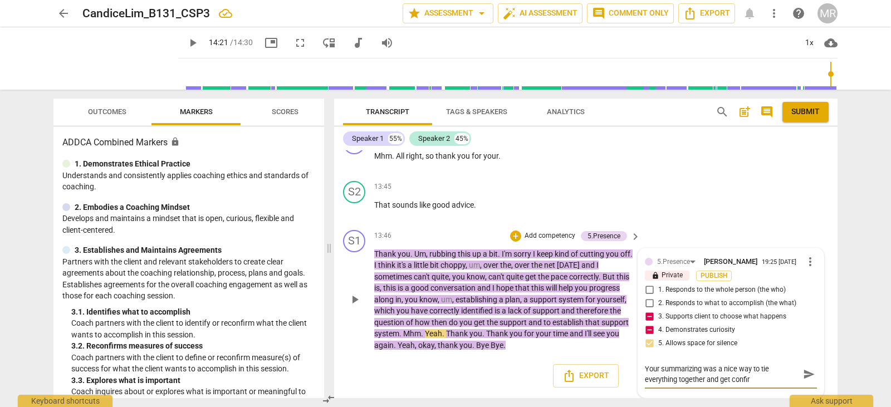
type textarea "Your summarizing was a nice way to tie everything together and get confirm"
type textarea "Your summarizing was a nice way to tie everything together and get confirma"
type textarea "Your summarizing was a nice way to tie everything together and get confirmat"
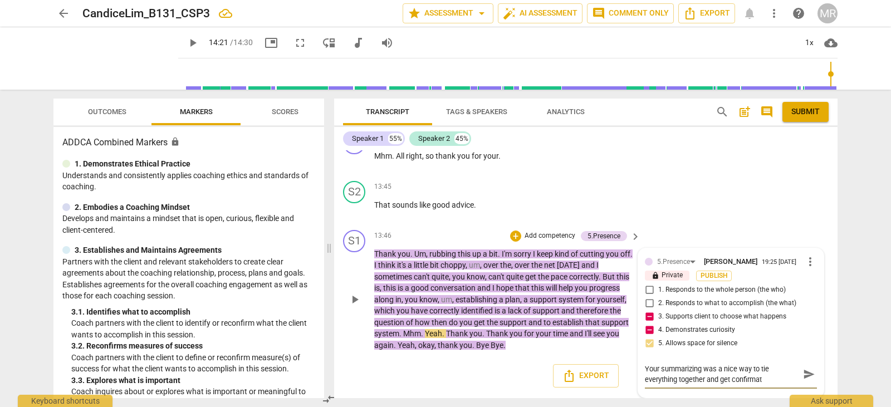
type textarea "Your summarizing was a nice way to tie everything together and get confirmati"
type textarea "Your summarizing was a nice way to tie everything together and get confirmatio"
type textarea "Your summarizing was a nice way to tie everything together and get confirmation"
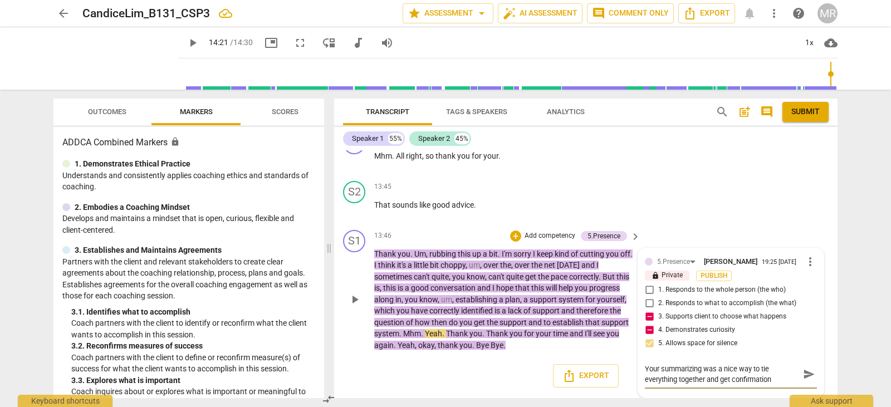
type textarea "Your summarizing was a nice way to tie everything together and get confirmation"
type textarea "Your summarizing was a nice way to tie everything together and get confirmation…"
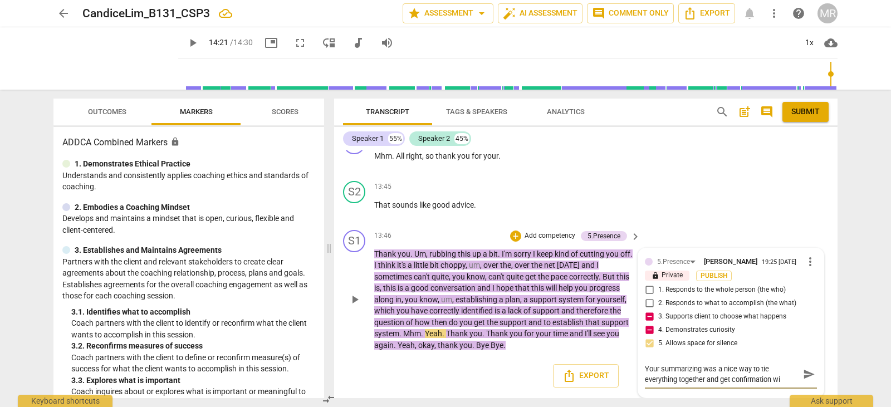
type textarea "Your summarizing was a nice way to tie everything together and get confirmation…"
type textarea "Your summarizing was a nice way to tie everything together and get confirmation"
type textarea "Your summarizing was a nice way to tie everything together and get confirmation…"
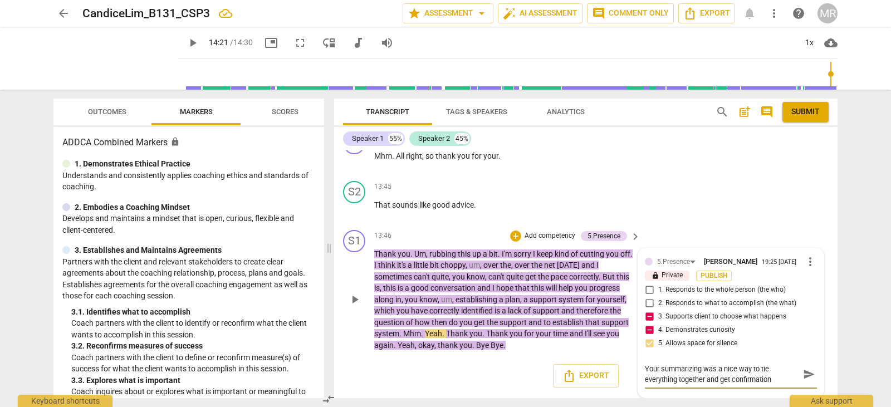
type textarea "Your summarizing was a nice way to tie everything together and get confirmation…"
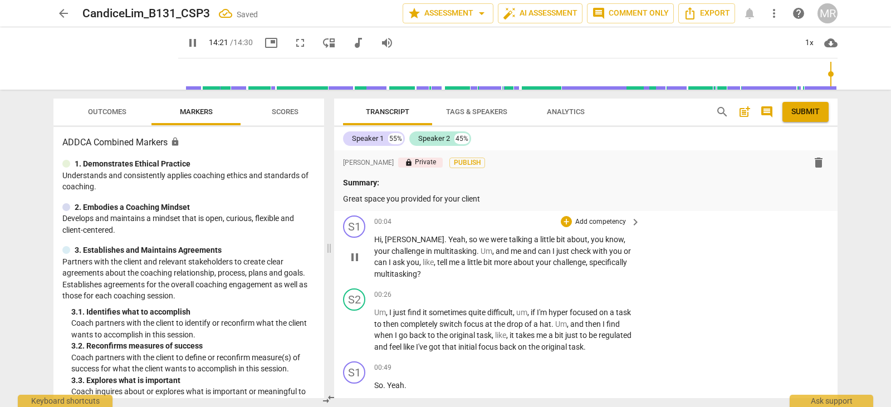
click at [356, 259] on span "pause" at bounding box center [354, 257] width 13 height 13
click at [356, 259] on span "play_arrow" at bounding box center [354, 257] width 13 height 13
click at [590, 222] on p "Add competency" at bounding box center [600, 222] width 53 height 10
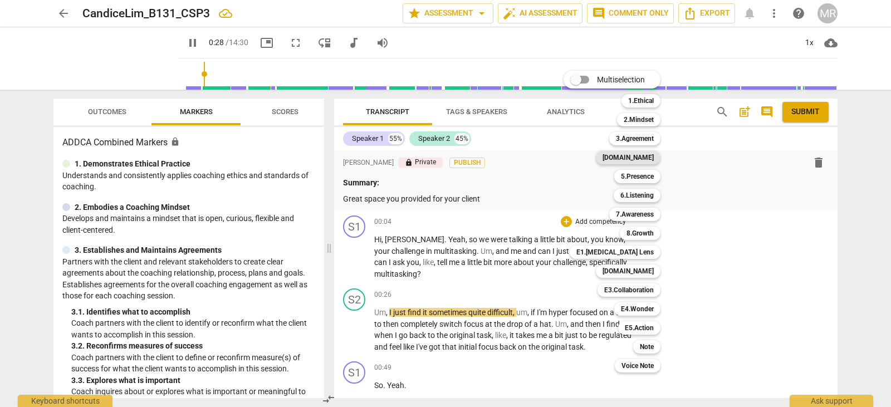
click at [651, 155] on b "[DOMAIN_NAME]" at bounding box center [627, 157] width 51 height 13
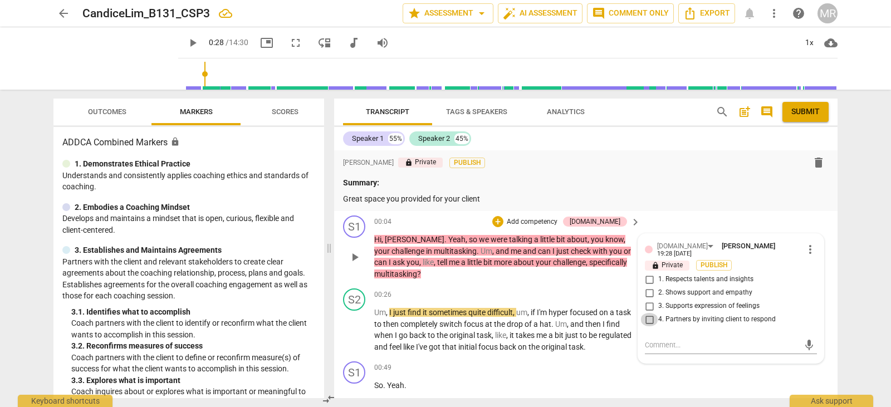
click at [646, 317] on input "4. Partners by inviting client to respond" at bounding box center [649, 319] width 18 height 13
click at [558, 223] on p "Add competency" at bounding box center [532, 222] width 53 height 10
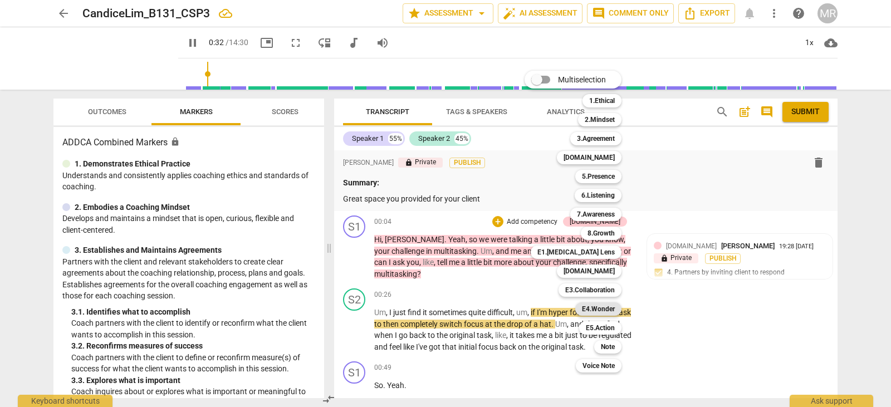
click at [597, 307] on b "E4.Wonder" at bounding box center [598, 308] width 33 height 13
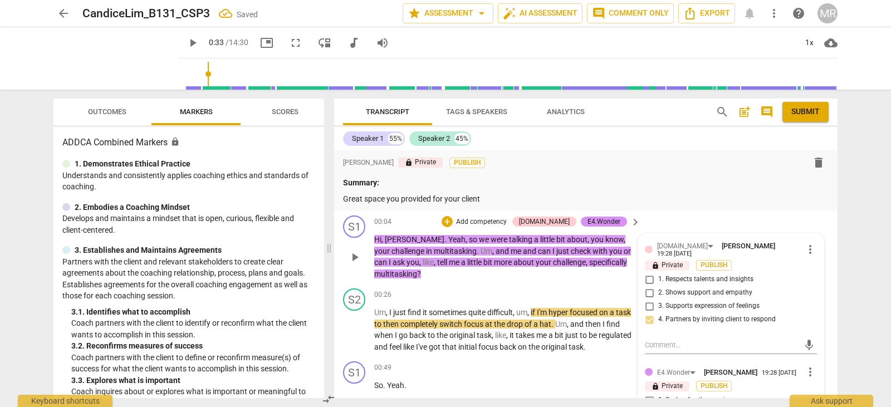
click at [690, 365] on div "E4.Wonder [PERSON_NAME] 19:28 [DATE] more_vert" at bounding box center [731, 371] width 172 height 13
click at [728, 372] on span "[PERSON_NAME]" at bounding box center [730, 372] width 53 height 8
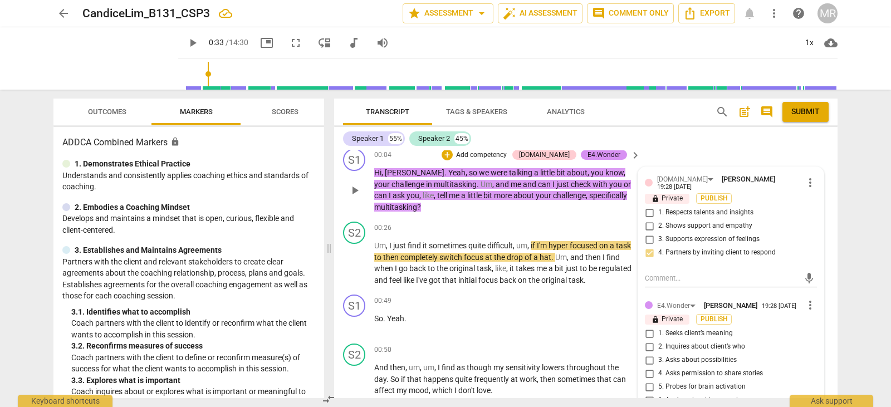
scroll to position [89, 0]
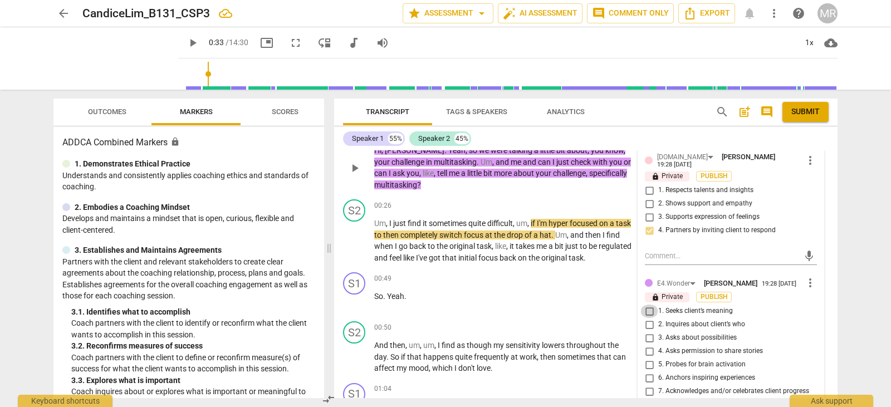
click at [653, 305] on input "1. Seeks client’s meaning" at bounding box center [649, 311] width 18 height 13
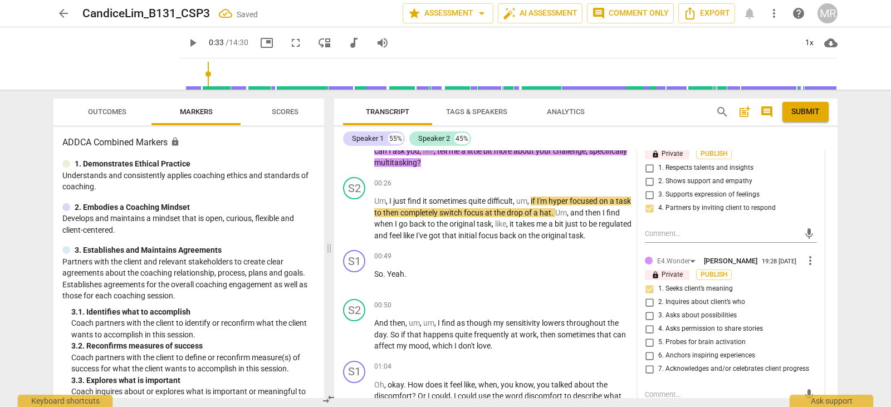
scroll to position [134, 0]
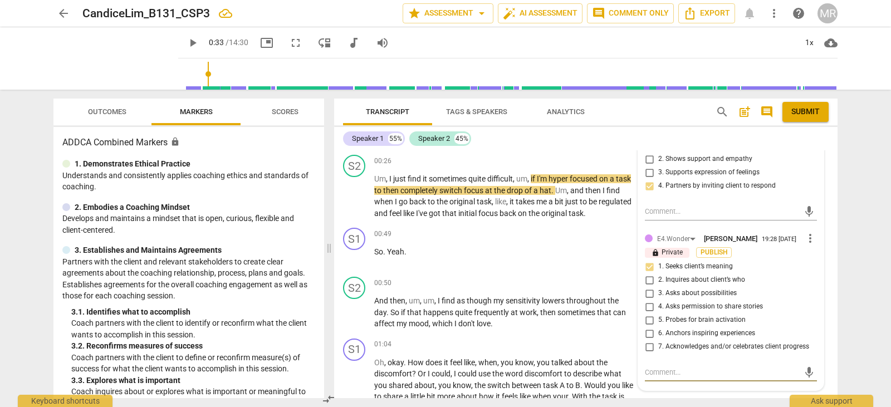
click at [648, 368] on textarea at bounding box center [722, 372] width 154 height 11
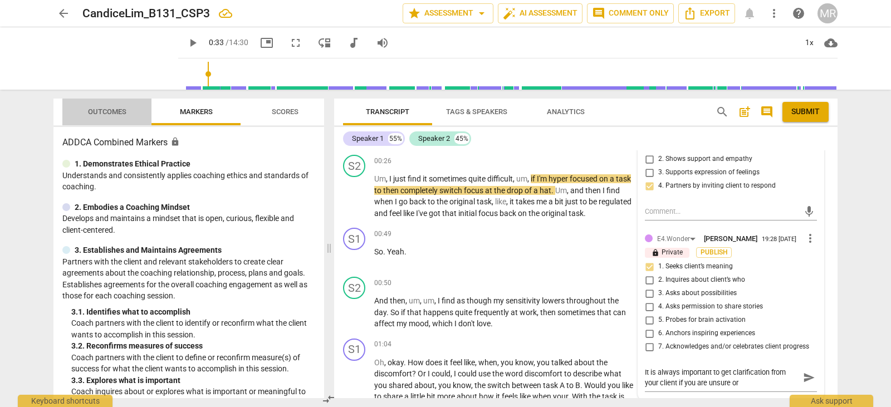
click at [121, 115] on span "Outcomes" at bounding box center [107, 111] width 38 height 8
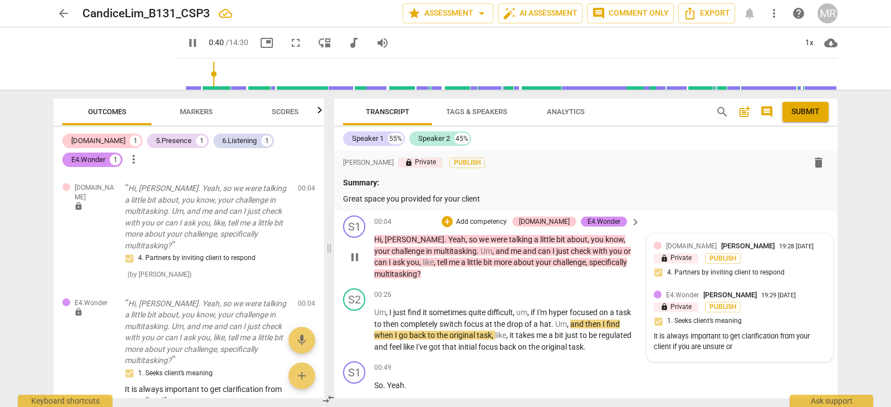
click at [673, 291] on span "E4.Wonder" at bounding box center [682, 295] width 33 height 8
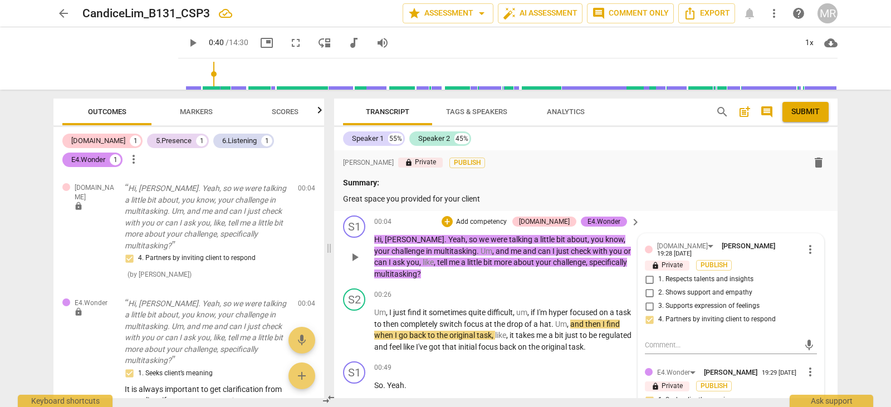
click at [675, 300] on label "3. Supports expression of feelings" at bounding box center [726, 306] width 172 height 13
click at [658, 300] on input "3. Supports expression of feelings" at bounding box center [649, 306] width 18 height 13
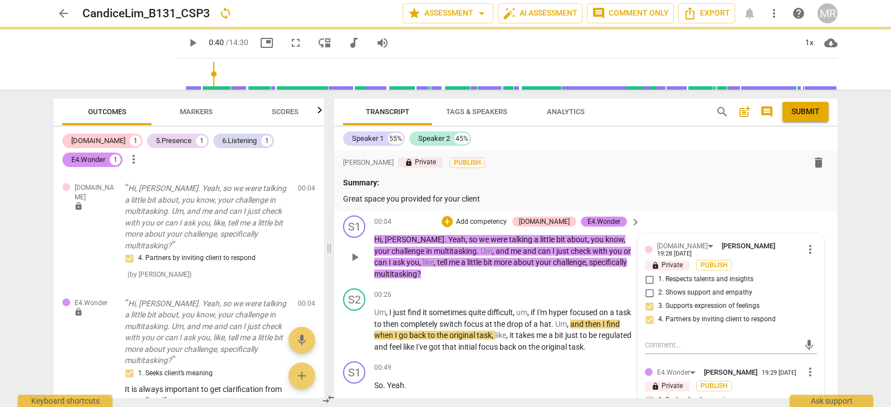
click at [742, 367] on div "E4.Wonder [PERSON_NAME]" at bounding box center [709, 372] width 105 height 10
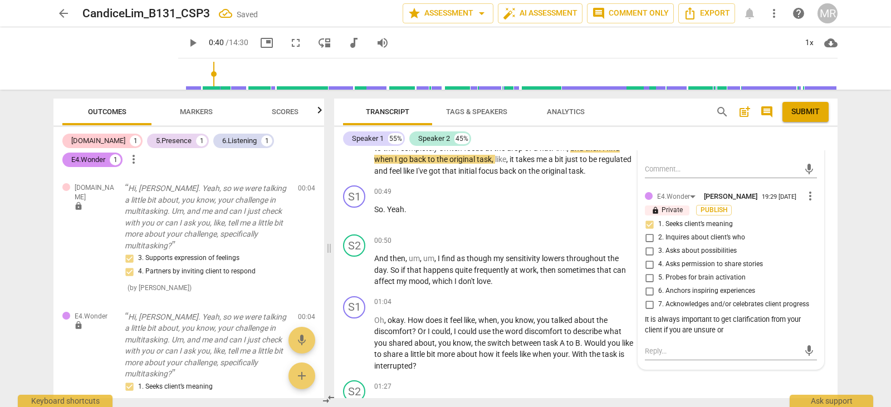
scroll to position [178, 0]
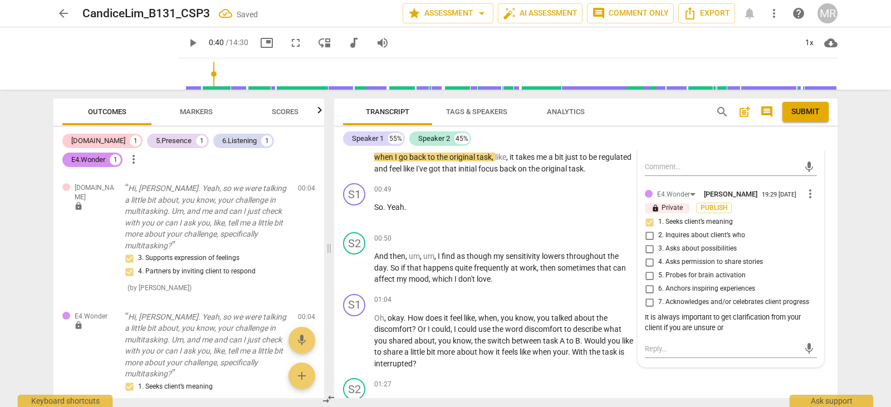
click at [729, 326] on div "It is always important to get clarification from your client if you are unsure …" at bounding box center [731, 322] width 172 height 21
click at [807, 192] on span "more_vert" at bounding box center [809, 193] width 13 height 13
click at [812, 189] on li "Edit" at bounding box center [818, 189] width 38 height 21
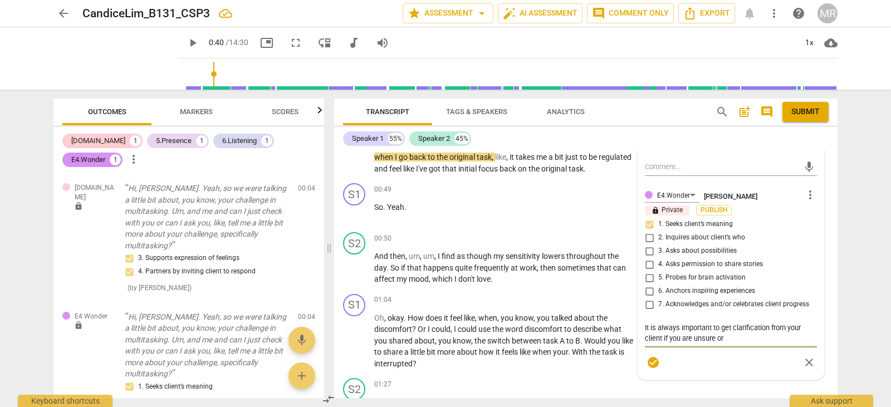
click at [731, 335] on textarea "It is always important to get clarification from your client if you are unsure …" at bounding box center [731, 332] width 172 height 21
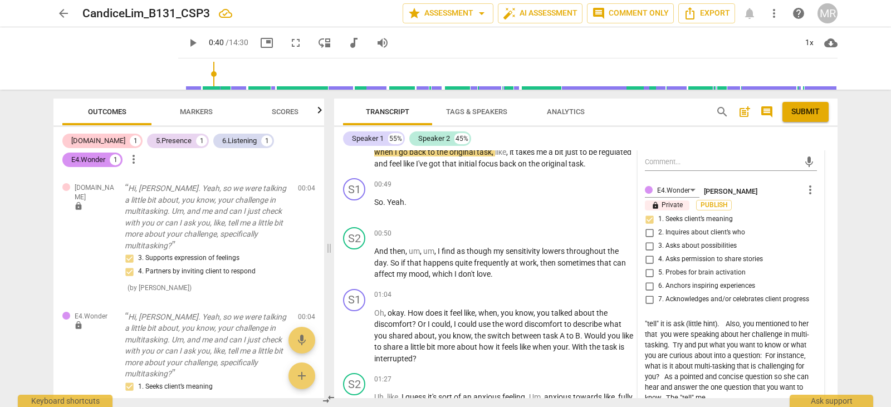
scroll to position [52, 0]
click at [350, 208] on span "play_arrow" at bounding box center [354, 207] width 13 height 13
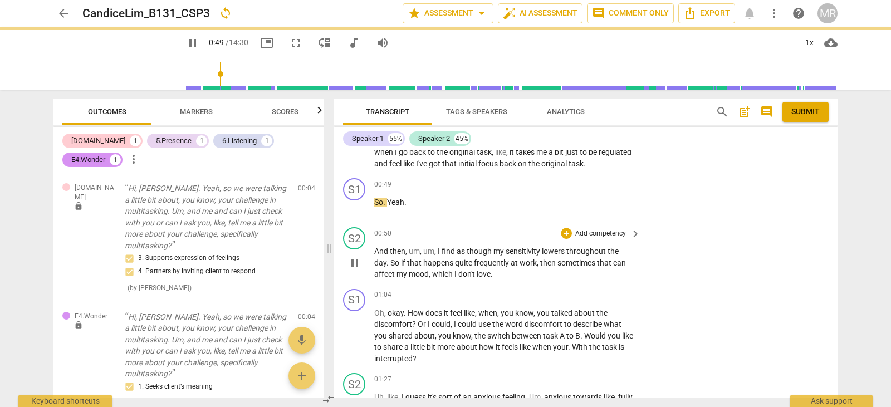
click at [353, 268] on span "pause" at bounding box center [354, 262] width 13 height 13
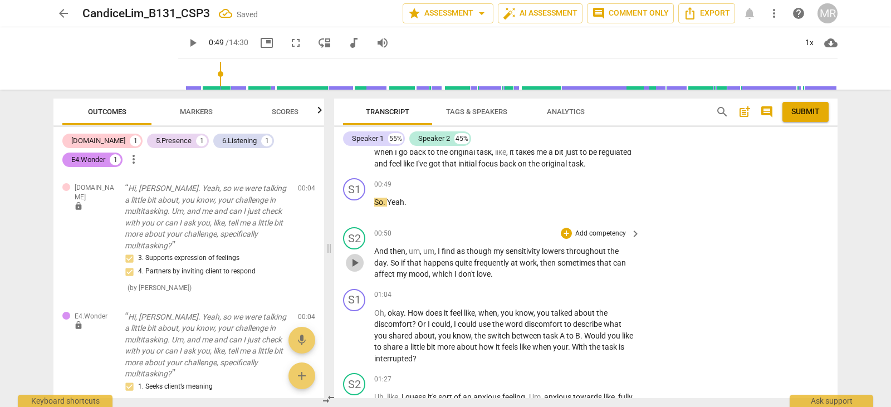
click at [353, 268] on span "play_arrow" at bounding box center [354, 262] width 13 height 13
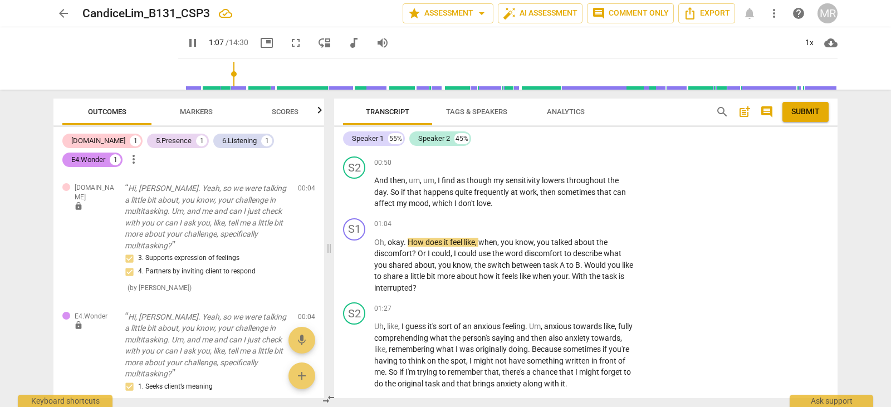
scroll to position [231, 0]
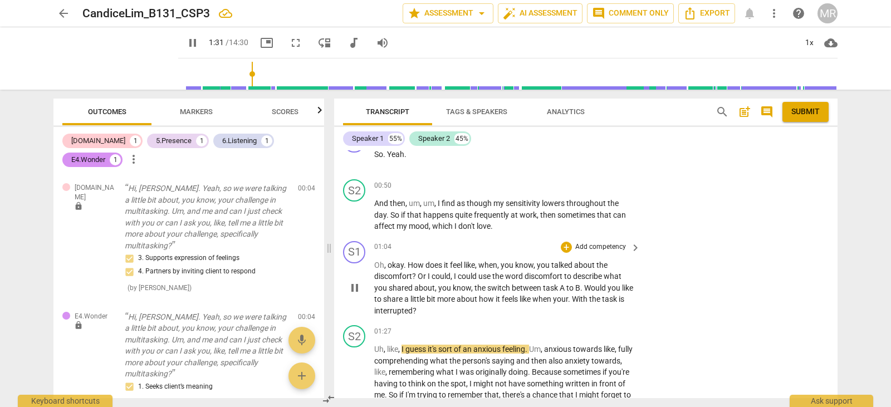
click at [597, 243] on p "Add competency" at bounding box center [600, 247] width 53 height 10
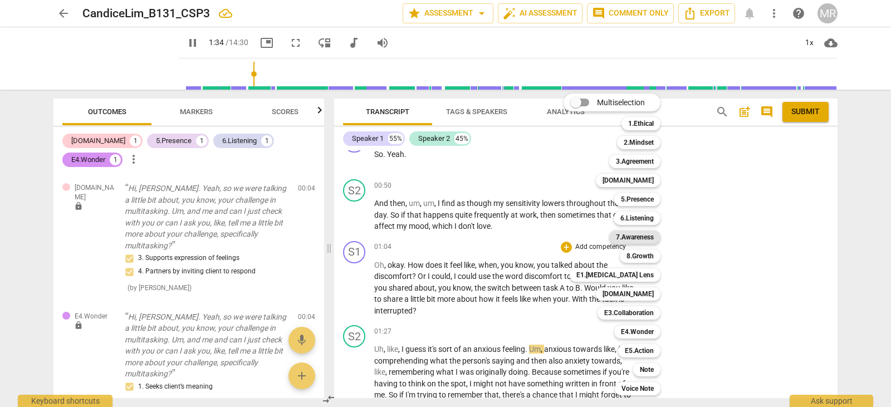
click at [641, 238] on b "7.Awareness" at bounding box center [635, 236] width 38 height 13
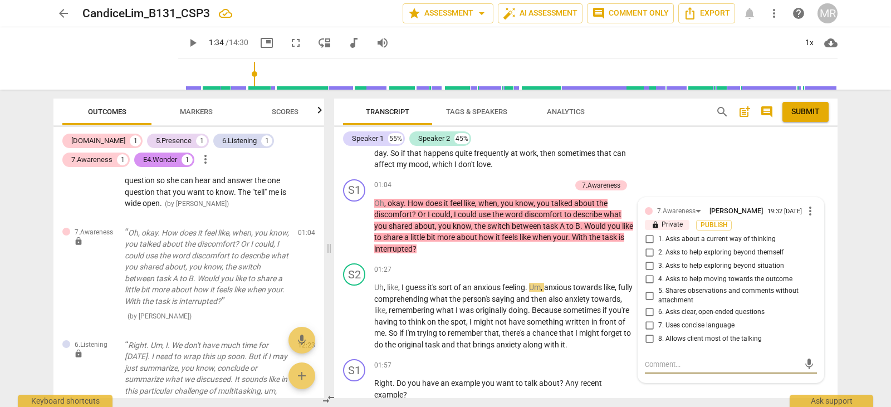
scroll to position [284, 0]
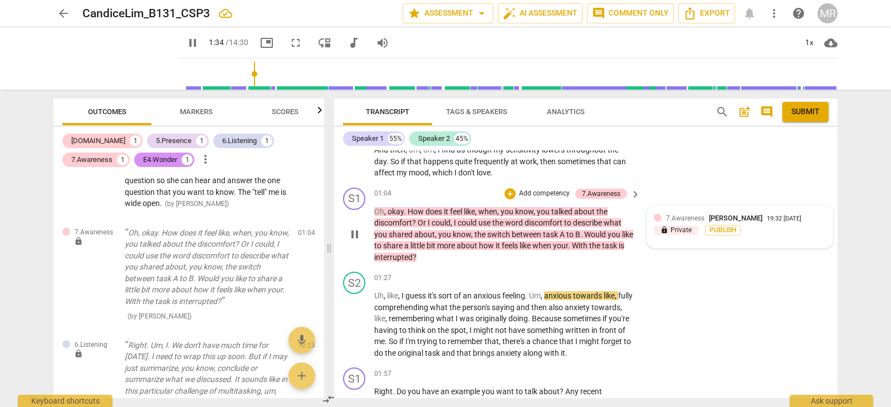
click at [745, 212] on div "7.Awareness [PERSON_NAME] 19:32 [DATE] lock Private Publish" at bounding box center [739, 227] width 185 height 42
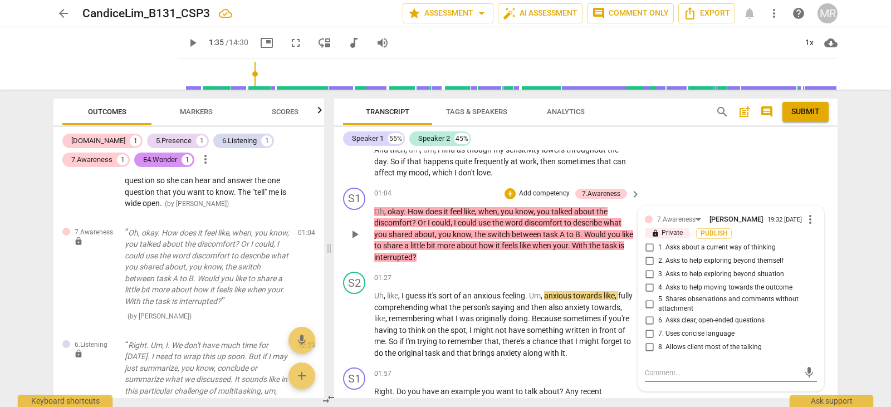
click at [747, 217] on div "7.Awareness [PERSON_NAME]" at bounding box center [712, 219] width 110 height 10
click at [647, 249] on input "1. Asks about a current way of thinking" at bounding box center [649, 247] width 18 height 13
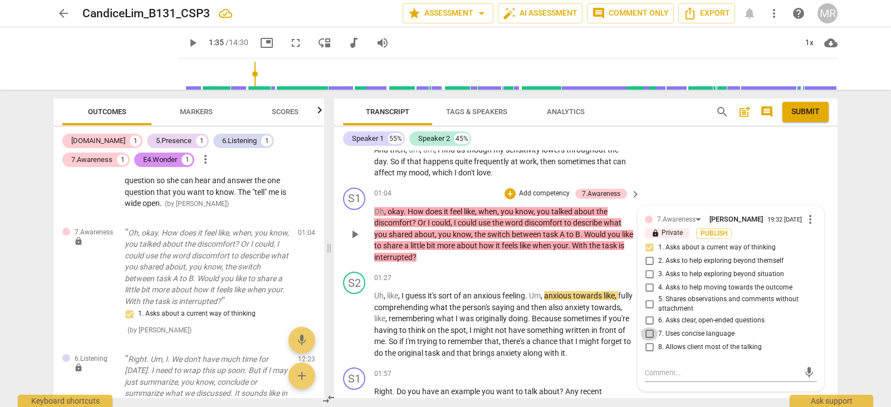
click at [649, 331] on input "7. Uses concise language" at bounding box center [649, 333] width 18 height 13
click at [651, 372] on textarea at bounding box center [722, 372] width 154 height 11
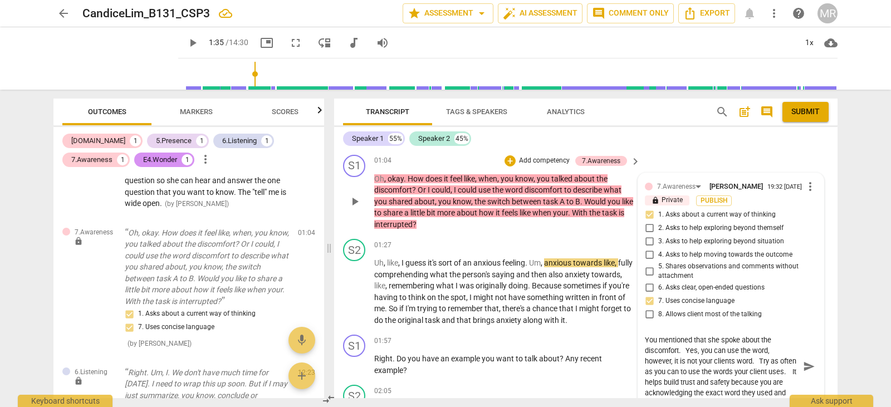
scroll to position [11, 0]
click at [753, 390] on textarea "You mentioned that she spoke about the discomfort. Yes, you can use the word, h…" at bounding box center [722, 366] width 154 height 63
click at [837, 187] on div "Transcript Tags & Speakers Analytics search post_add comment Submit Speaker 1 5…" at bounding box center [588, 248] width 517 height 317
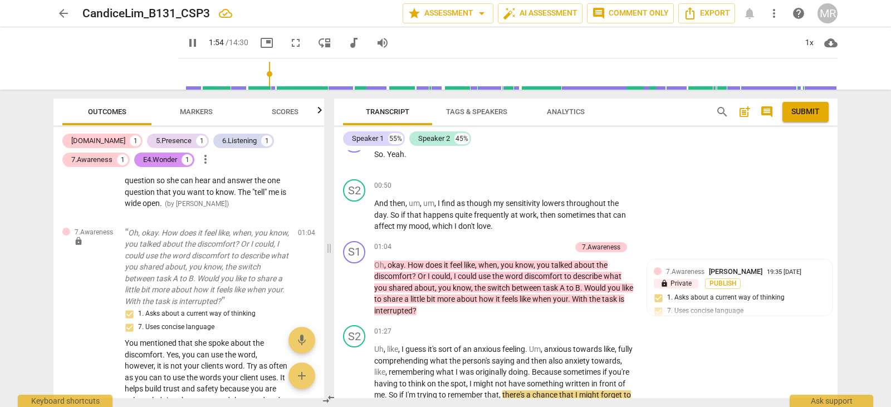
scroll to position [239, 0]
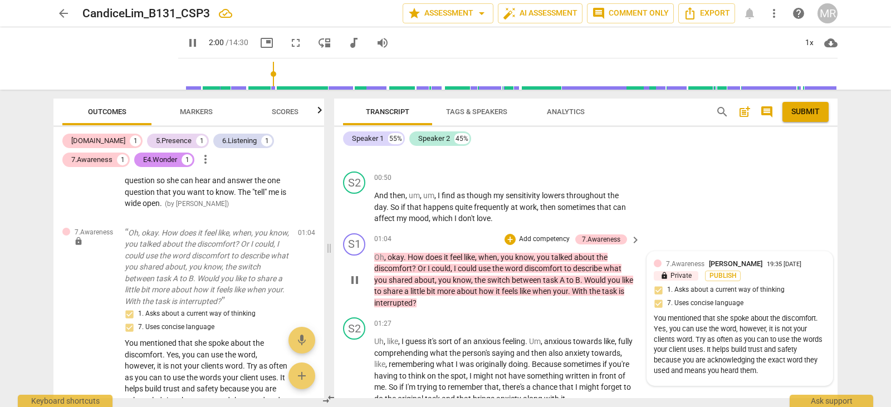
click at [680, 265] on span "7.Awareness" at bounding box center [685, 264] width 38 height 8
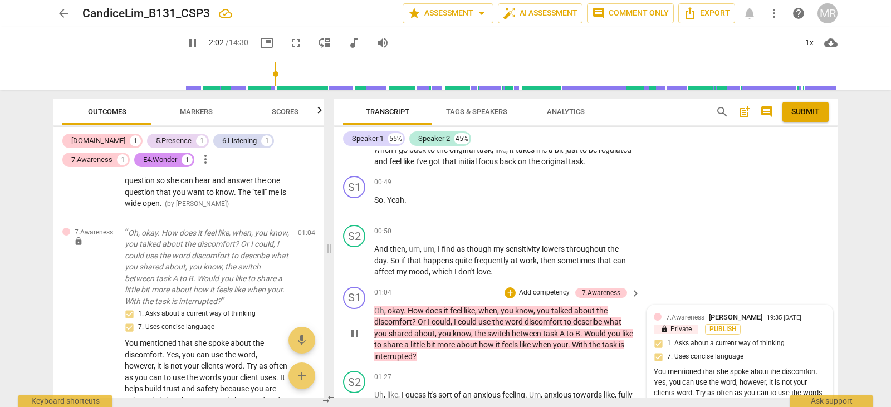
scroll to position [184, 0]
click at [697, 319] on span "7.Awareness" at bounding box center [685, 319] width 38 height 8
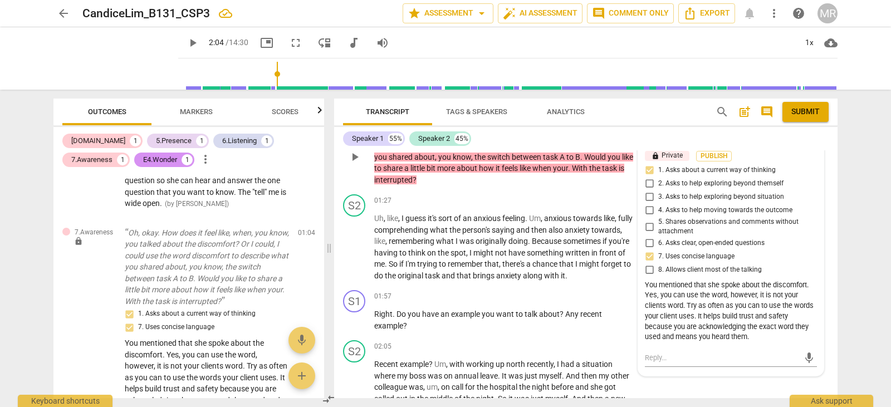
scroll to position [340, 0]
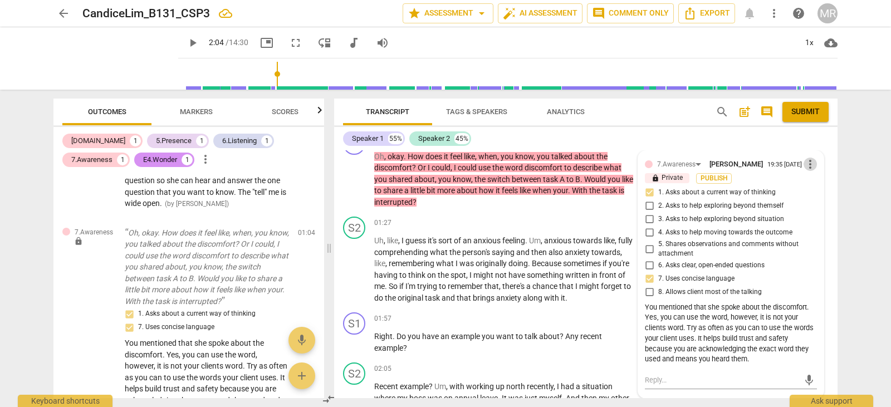
click at [808, 160] on span "more_vert" at bounding box center [809, 164] width 13 height 13
click at [808, 163] on li "Edit" at bounding box center [818, 164] width 38 height 21
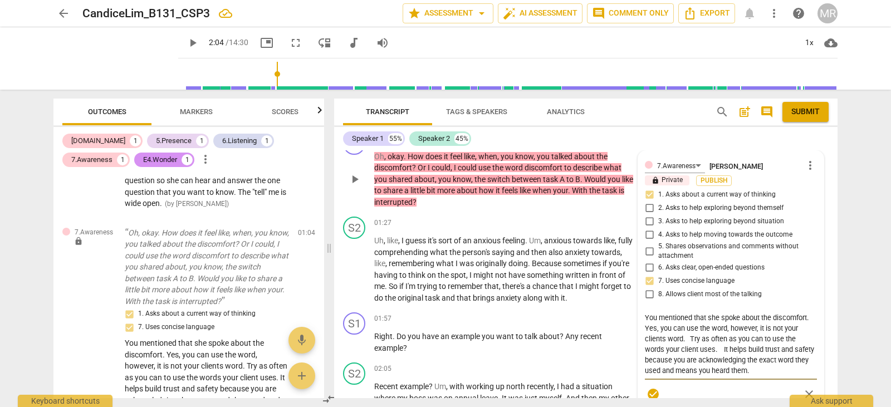
click at [781, 374] on textarea "You mentioned that she spoke about the discomfort. Yes, you can use the word, h…" at bounding box center [731, 343] width 172 height 63
click at [764, 394] on textarea "You mentioned that she spoke about the discomfort. Yes, you can use the word, h…" at bounding box center [731, 354] width 172 height 85
click at [757, 394] on textarea "You mentioned that she spoke about the discomfort. Yes, you can use the word, h…" at bounding box center [731, 354] width 172 height 85
click at [787, 391] on textarea "You mentioned that she spoke about the discomfort. Yes, you can use the word, h…" at bounding box center [731, 354] width 172 height 85
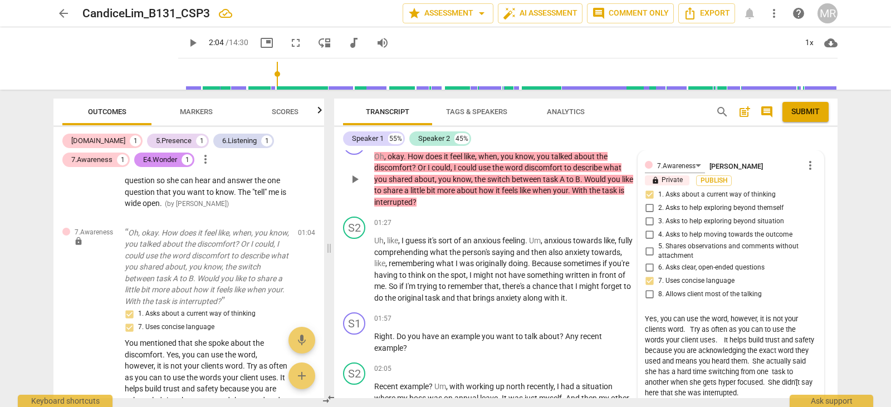
click at [660, 394] on textarea "You mentioned that she spoke about the discomfort. Yes, you can use the word, h…" at bounding box center [731, 354] width 172 height 85
click at [770, 395] on textarea "You mentioned that she spoke about the discomfort. Yes, you can use the word, h…" at bounding box center [731, 354] width 172 height 85
click at [774, 391] on textarea "You mentioned that she spoke about the discomfort. Yes, you can use the word, h…" at bounding box center [731, 354] width 172 height 85
click at [663, 381] on textarea "You mentioned that she spoke about the discomfort. Yes, you can use the word, h…" at bounding box center [731, 354] width 172 height 85
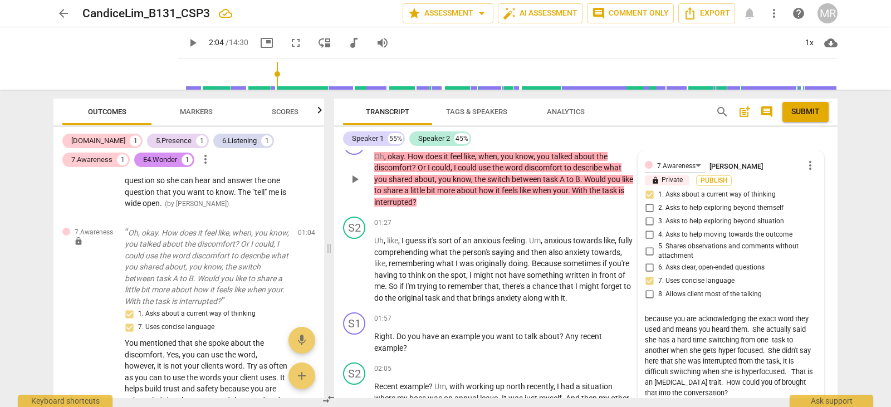
click at [659, 382] on textarea "You mentioned that she spoke about the discomfort. Yes, you can use the word, h…" at bounding box center [731, 354] width 172 height 85
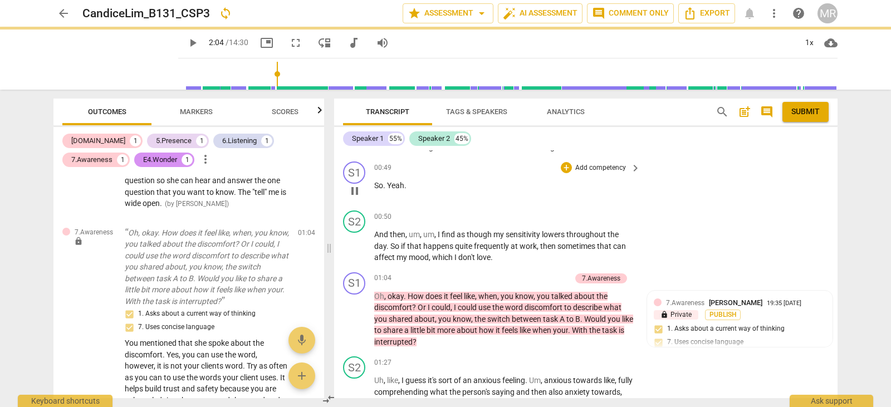
scroll to position [200, 0]
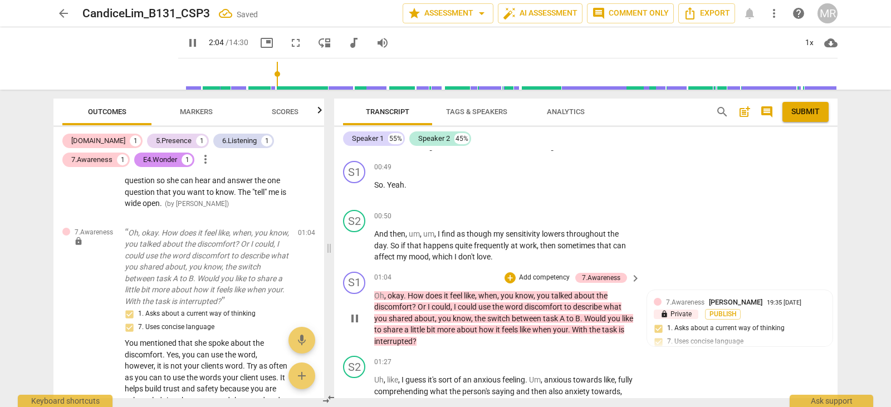
click at [556, 279] on p "Add competency" at bounding box center [544, 278] width 53 height 10
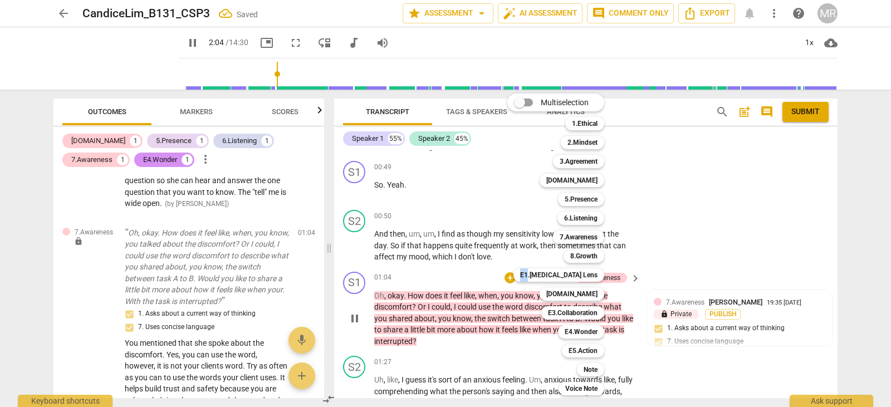
click at [556, 279] on b "E1.[MEDICAL_DATA] Lens" at bounding box center [558, 274] width 77 height 13
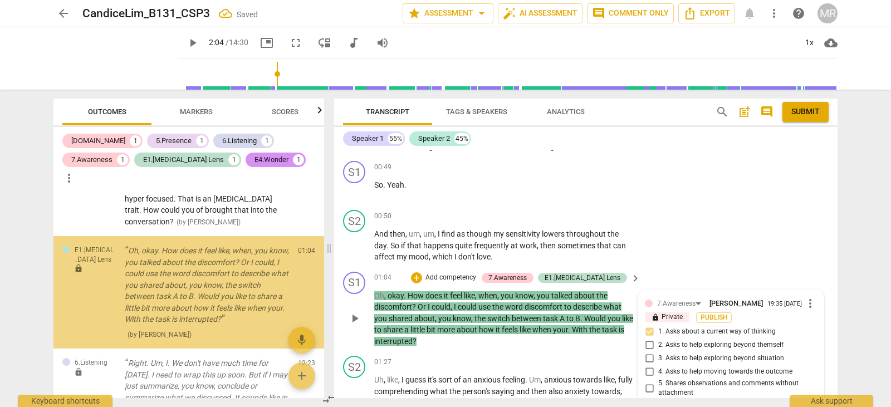
click at [527, 279] on div "7.Awareness" at bounding box center [507, 278] width 38 height 10
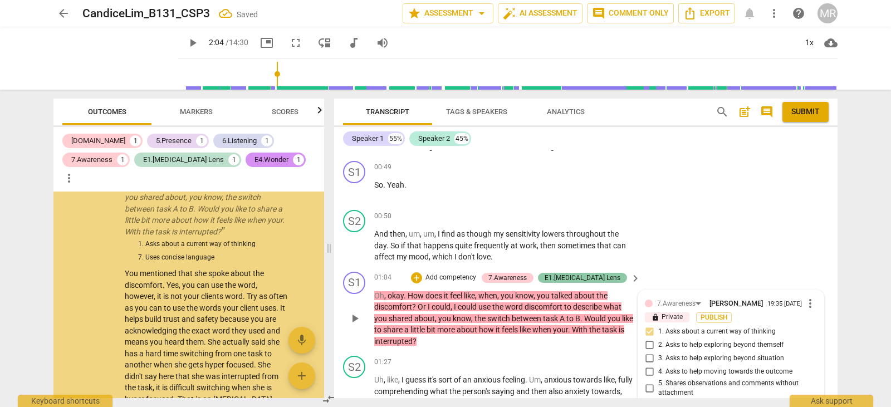
click at [587, 276] on div "E1.[MEDICAL_DATA] Lens" at bounding box center [582, 278] width 76 height 10
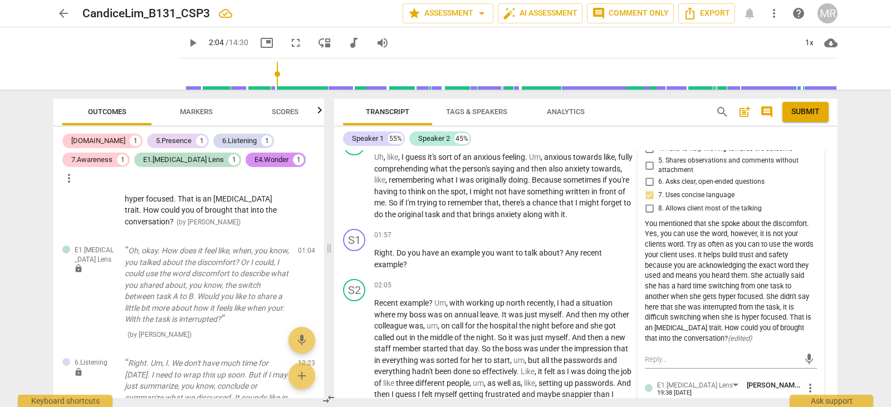
scroll to position [445, 0]
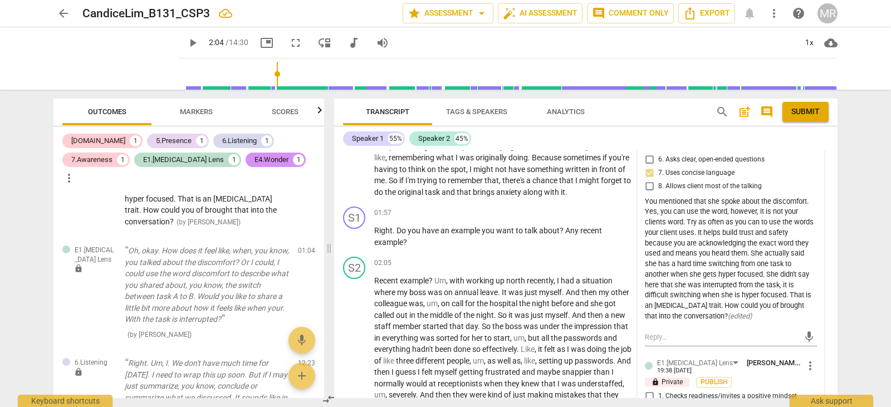
click at [687, 315] on div "You mentioned that she spoke about the discomfort. Yes, you can use the word, h…" at bounding box center [731, 259] width 172 height 125
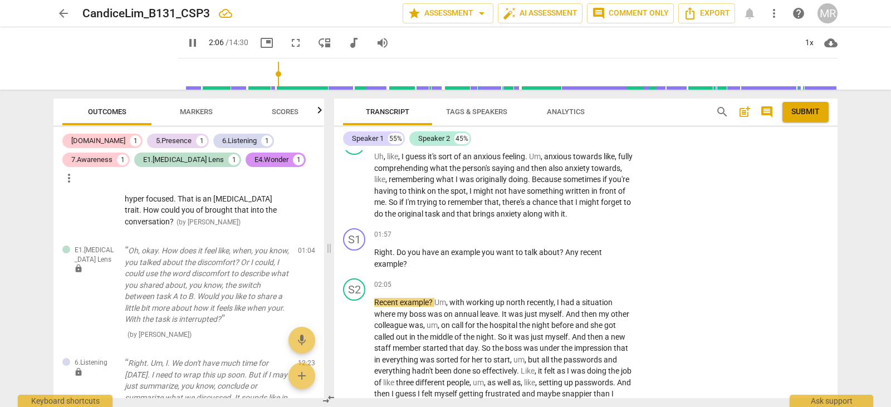
scroll to position [254, 0]
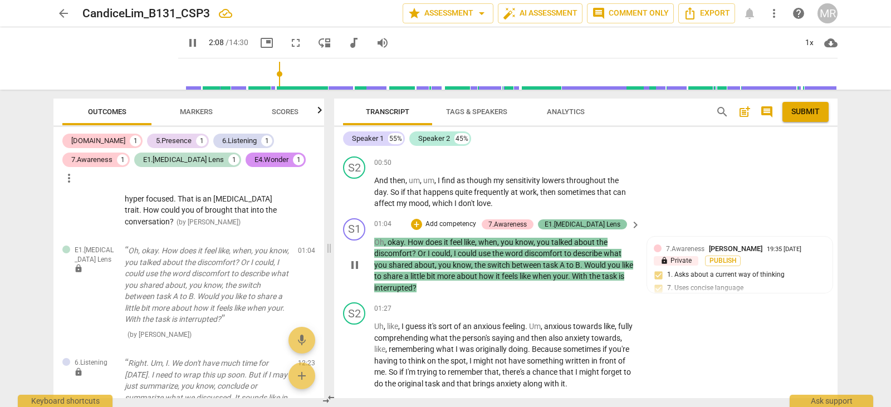
click at [593, 227] on div "E1.[MEDICAL_DATA] Lens" at bounding box center [582, 224] width 76 height 10
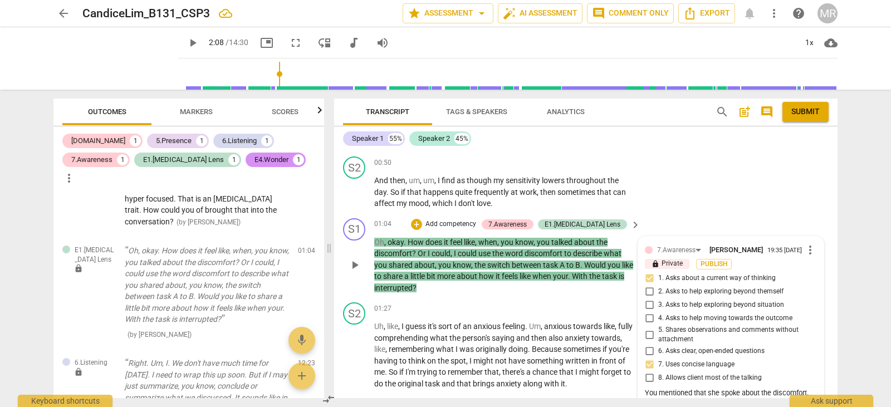
click at [767, 249] on div "19:35 [DATE]" at bounding box center [784, 250] width 35 height 7
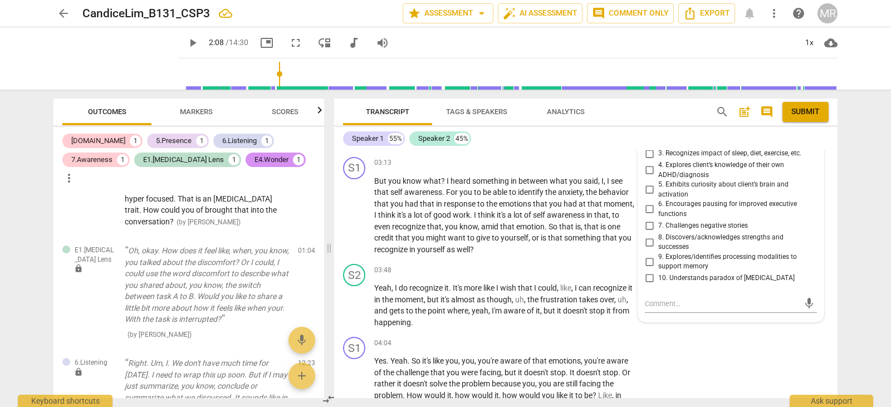
scroll to position [722, 0]
click at [647, 163] on input "4. Explores client’s knowledge of their own ADHD/diagnosis" at bounding box center [649, 169] width 18 height 13
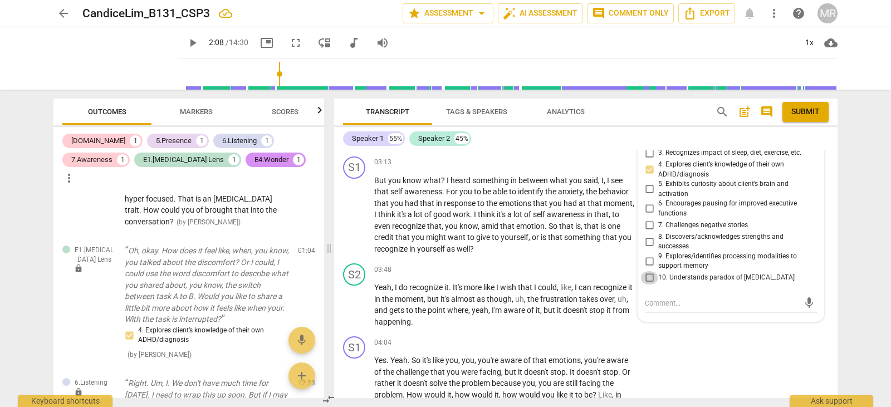
click at [647, 272] on input "10. Understands paradox of [MEDICAL_DATA]" at bounding box center [649, 277] width 18 height 13
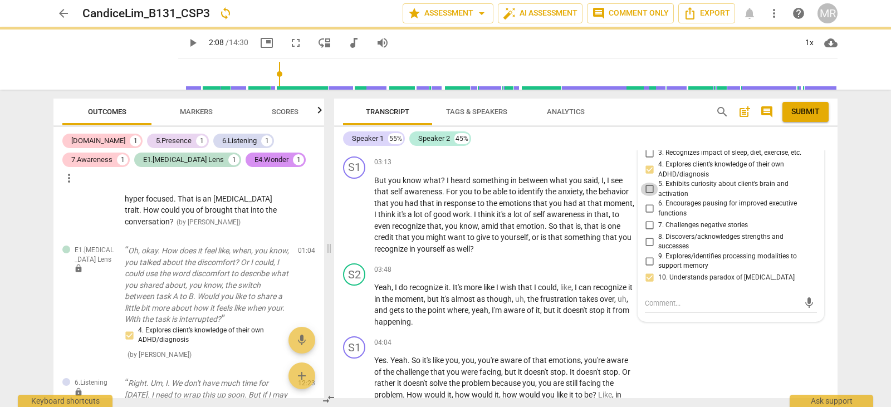
click at [650, 184] on input "5. Exhibits curiosity about client’s brain and activation" at bounding box center [649, 189] width 18 height 13
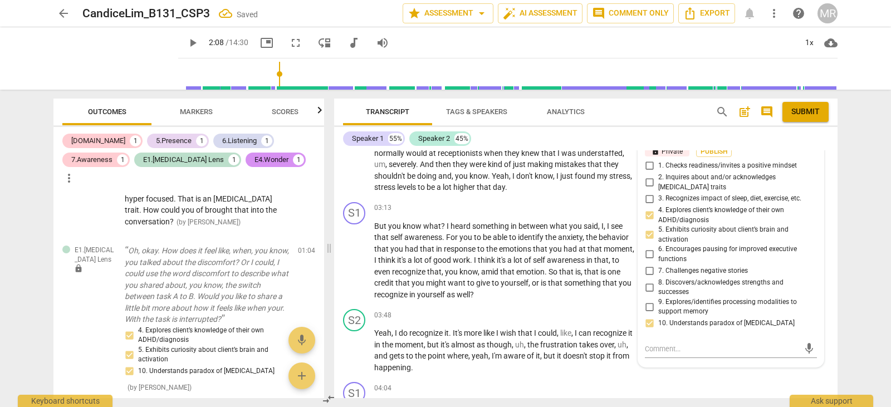
scroll to position [677, 0]
click at [647, 179] on input "2. Inquires about and/or acknowledges [MEDICAL_DATA] traits" at bounding box center [649, 181] width 18 height 13
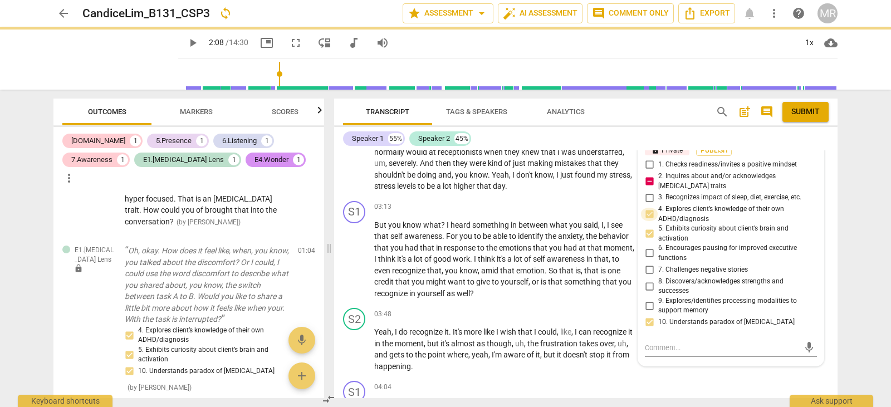
click at [647, 209] on input "4. Explores client’s knowledge of their own ADHD/diagnosis" at bounding box center [649, 214] width 18 height 13
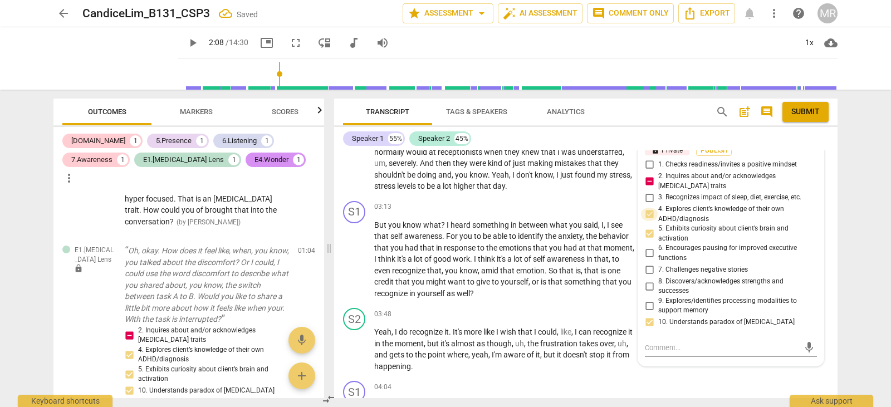
click at [647, 209] on input "4. Explores client’s knowledge of their own ADHD/diagnosis" at bounding box center [649, 214] width 18 height 13
click at [645, 316] on input "10. Understands paradox of [MEDICAL_DATA]" at bounding box center [649, 322] width 18 height 13
click at [649, 229] on input "5. Exhibits curiosity about client’s brain and activation" at bounding box center [649, 233] width 18 height 13
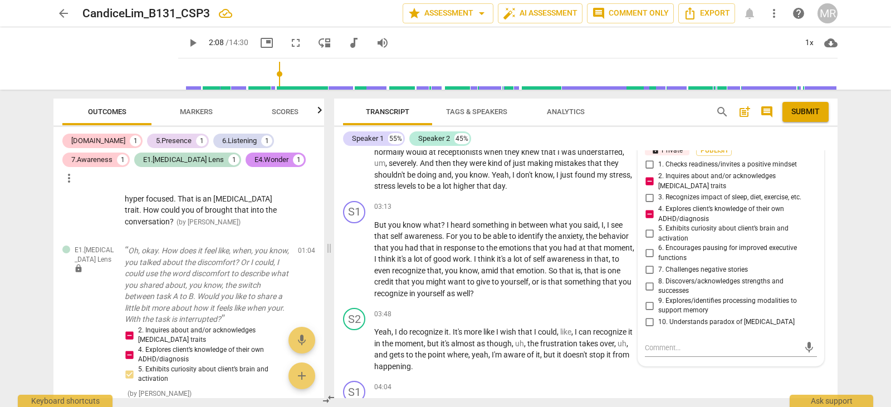
click at [649, 229] on input "5. Exhibits curiosity about client’s brain and activation" at bounding box center [649, 233] width 18 height 13
click at [646, 342] on textarea at bounding box center [722, 347] width 154 height 11
click at [645, 343] on textarea at bounding box center [722, 347] width 154 height 11
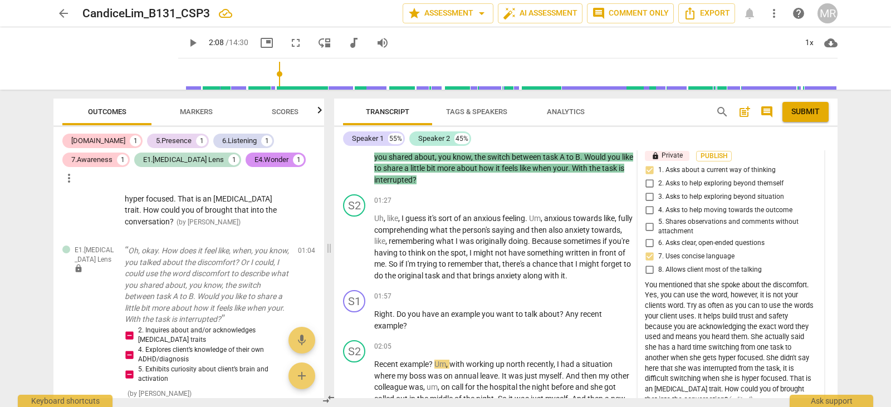
scroll to position [346, 0]
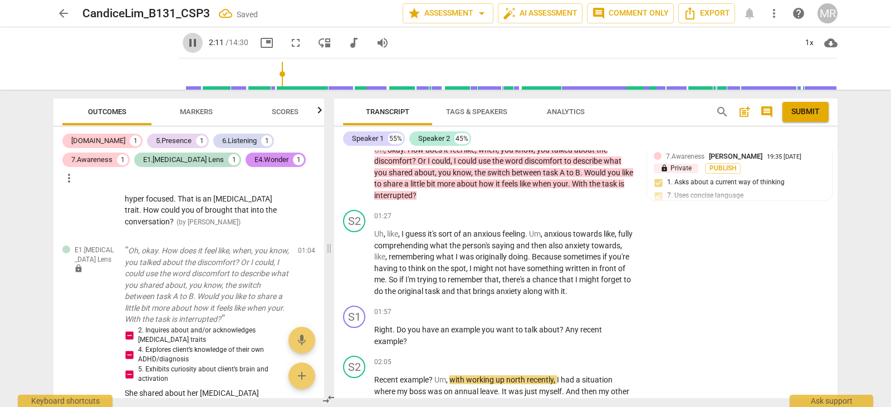
click at [186, 41] on span "pause" at bounding box center [192, 42] width 13 height 13
click at [504, 192] on p "Oh , okay . How does it feel like , when , you know , you talked about the disc…" at bounding box center [504, 172] width 261 height 57
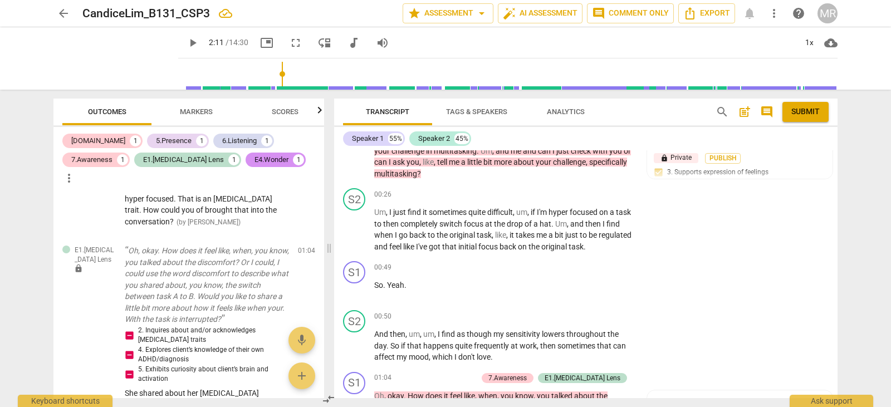
scroll to position [0, 0]
